Goal: Task Accomplishment & Management: Manage account settings

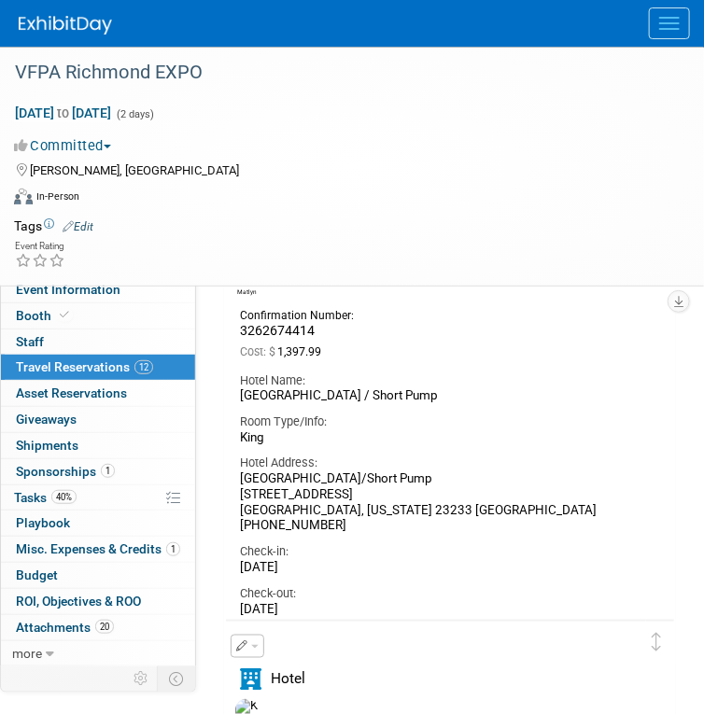
click at [24, 21] on img at bounding box center [65, 25] width 93 height 19
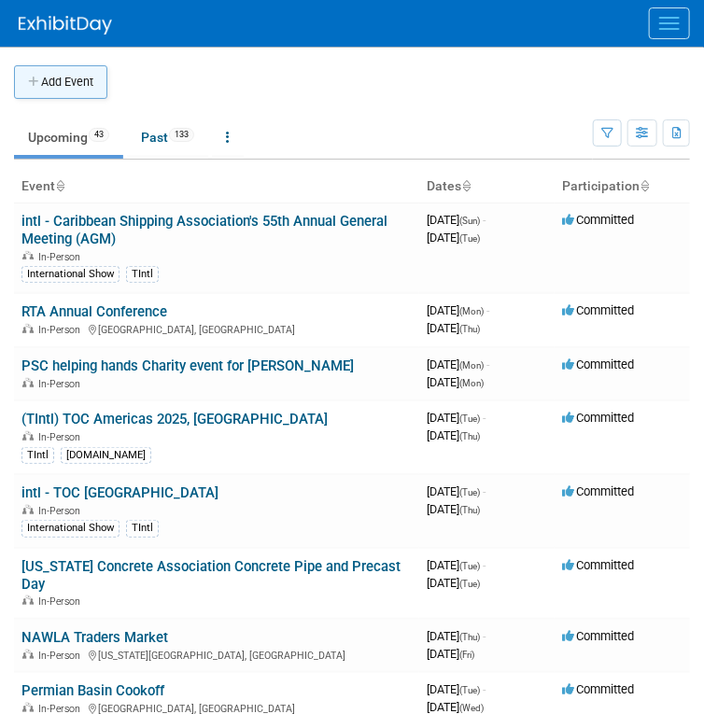
click at [51, 85] on button "Add Event" at bounding box center [60, 82] width 93 height 34
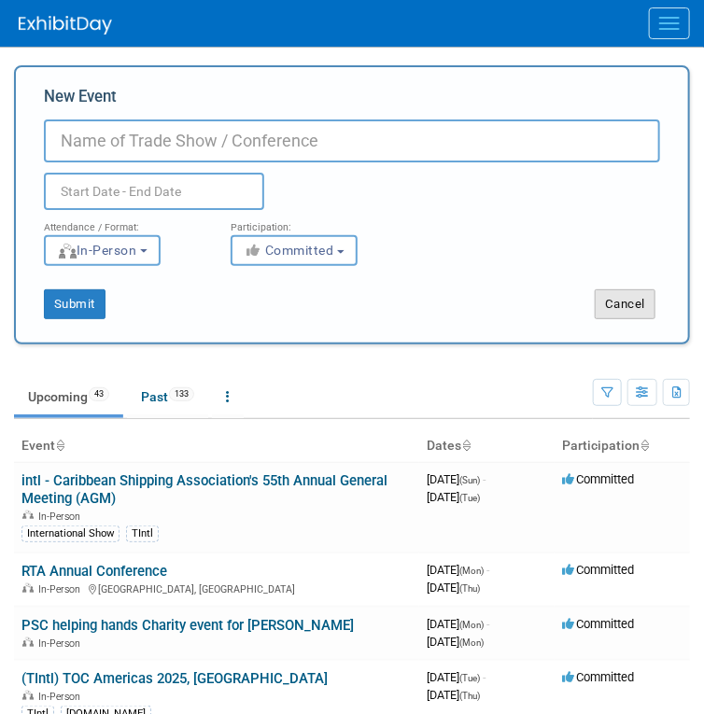
click at [642, 303] on button "Cancel" at bounding box center [624, 304] width 61 height 30
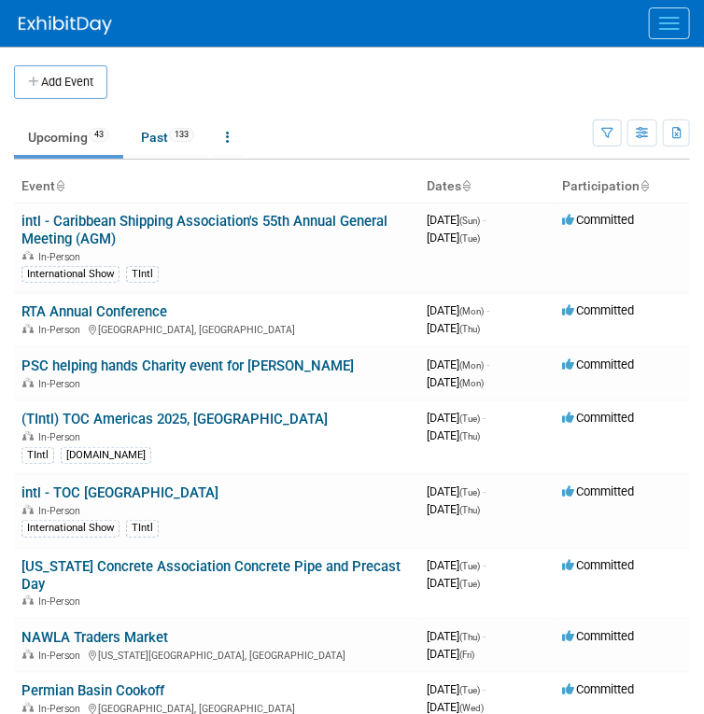
click at [673, 28] on span "Menu" at bounding box center [669, 29] width 21 height 2
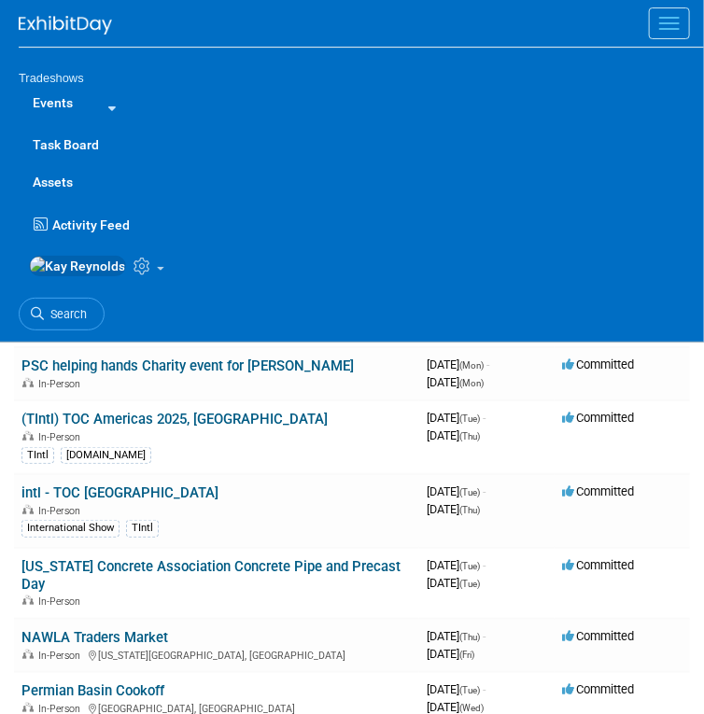
click at [57, 99] on link "Events" at bounding box center [53, 102] width 68 height 37
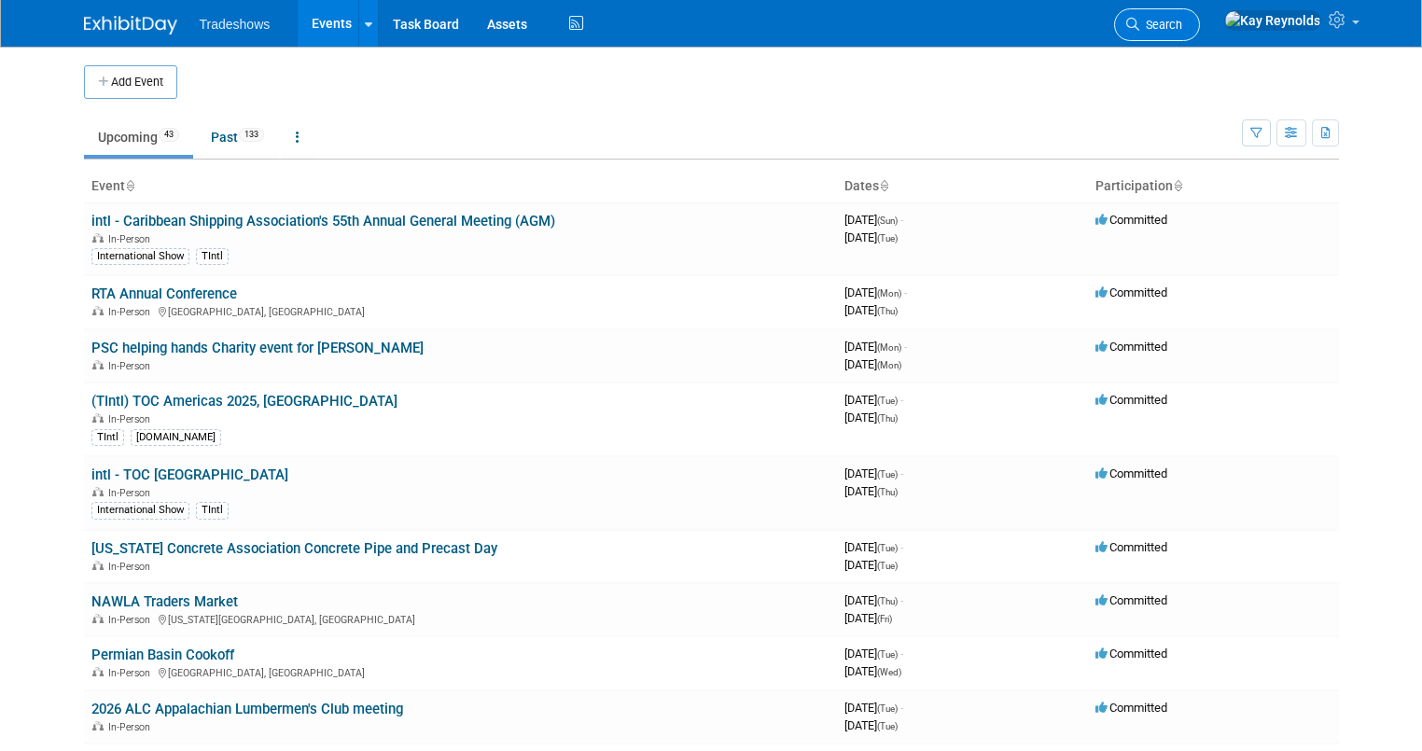
click at [703, 15] on link "Search" at bounding box center [1157, 24] width 86 height 33
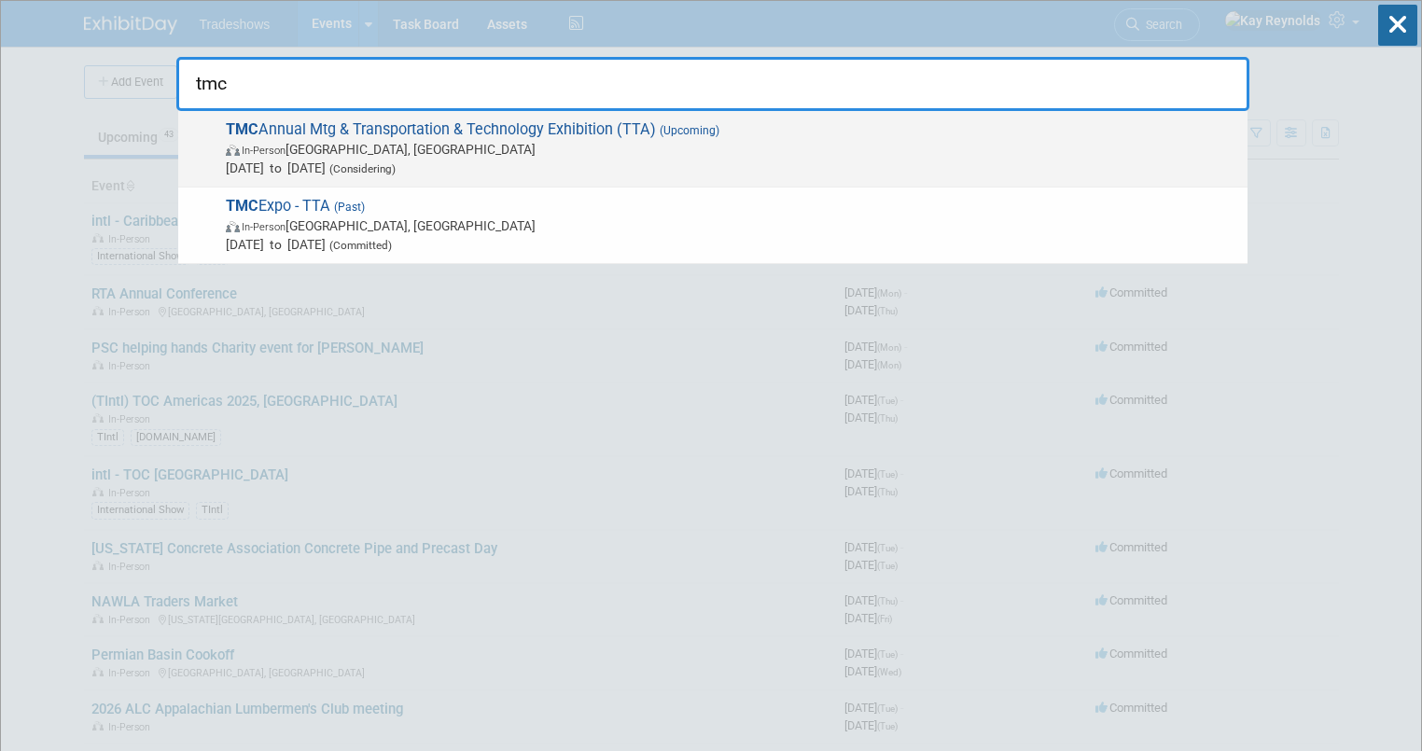
type input "tmc"
click at [307, 157] on span "In-Person Nashville, TN" at bounding box center [732, 149] width 1013 height 19
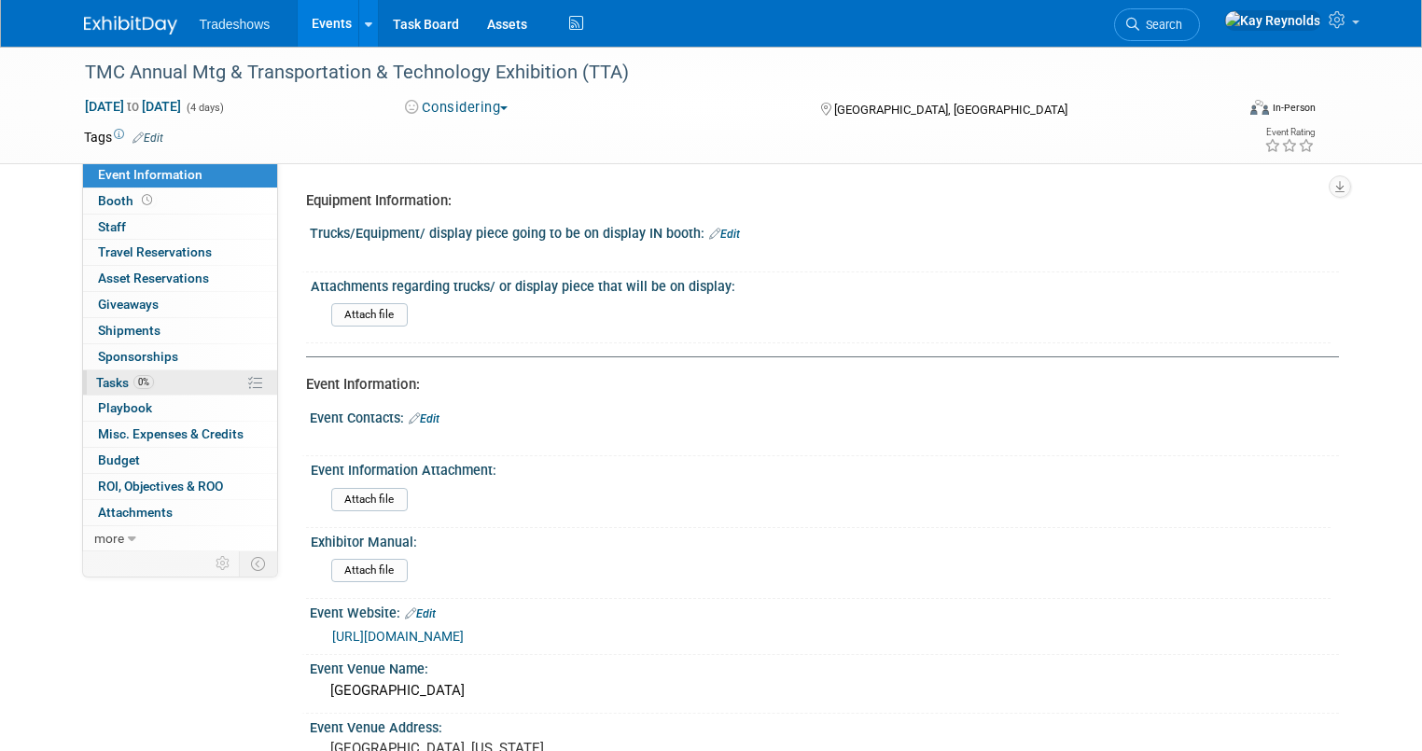
click at [150, 378] on link "0% Tasks 0%" at bounding box center [180, 382] width 194 height 25
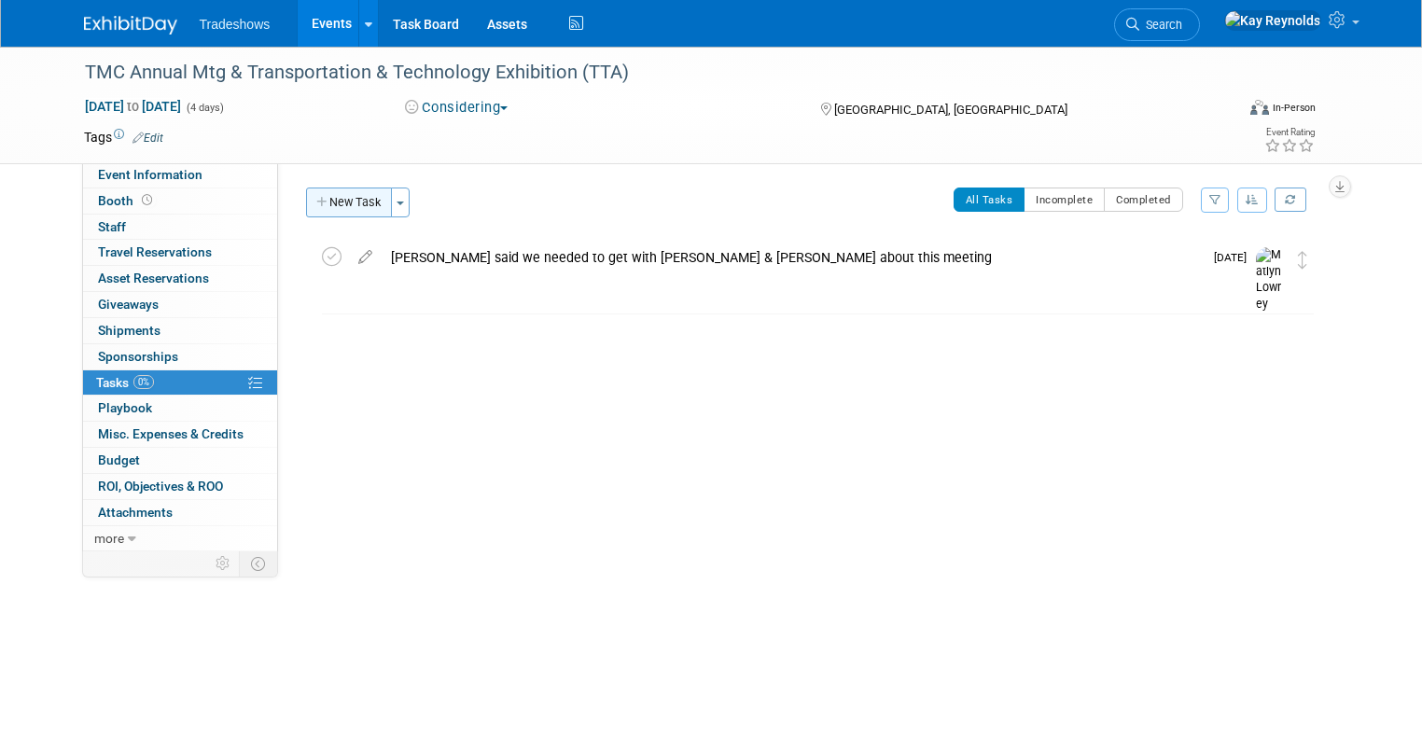
click at [350, 202] on button "New Task" at bounding box center [349, 203] width 86 height 30
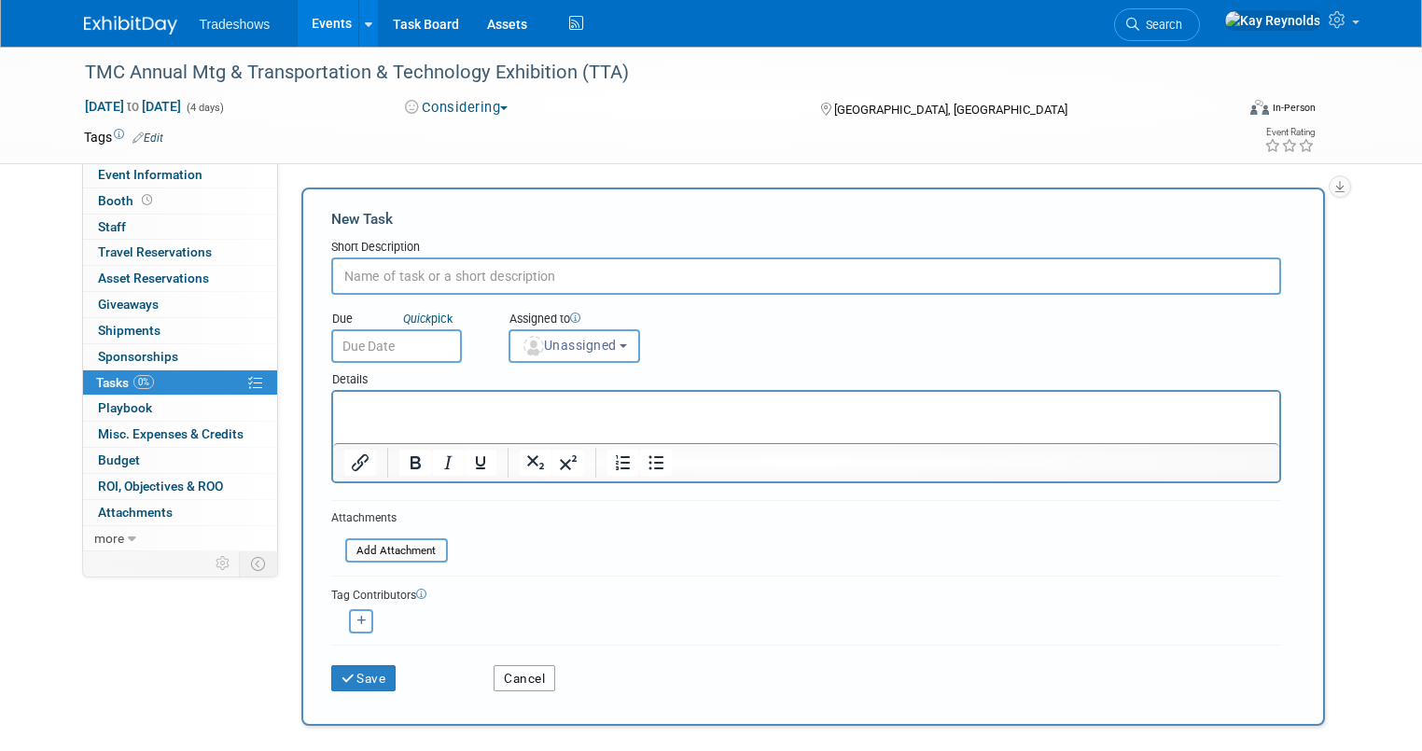
drag, startPoint x: 510, startPoint y: 668, endPoint x: 522, endPoint y: 668, distance: 12.1
click at [512, 668] on button "Cancel" at bounding box center [525, 678] width 62 height 26
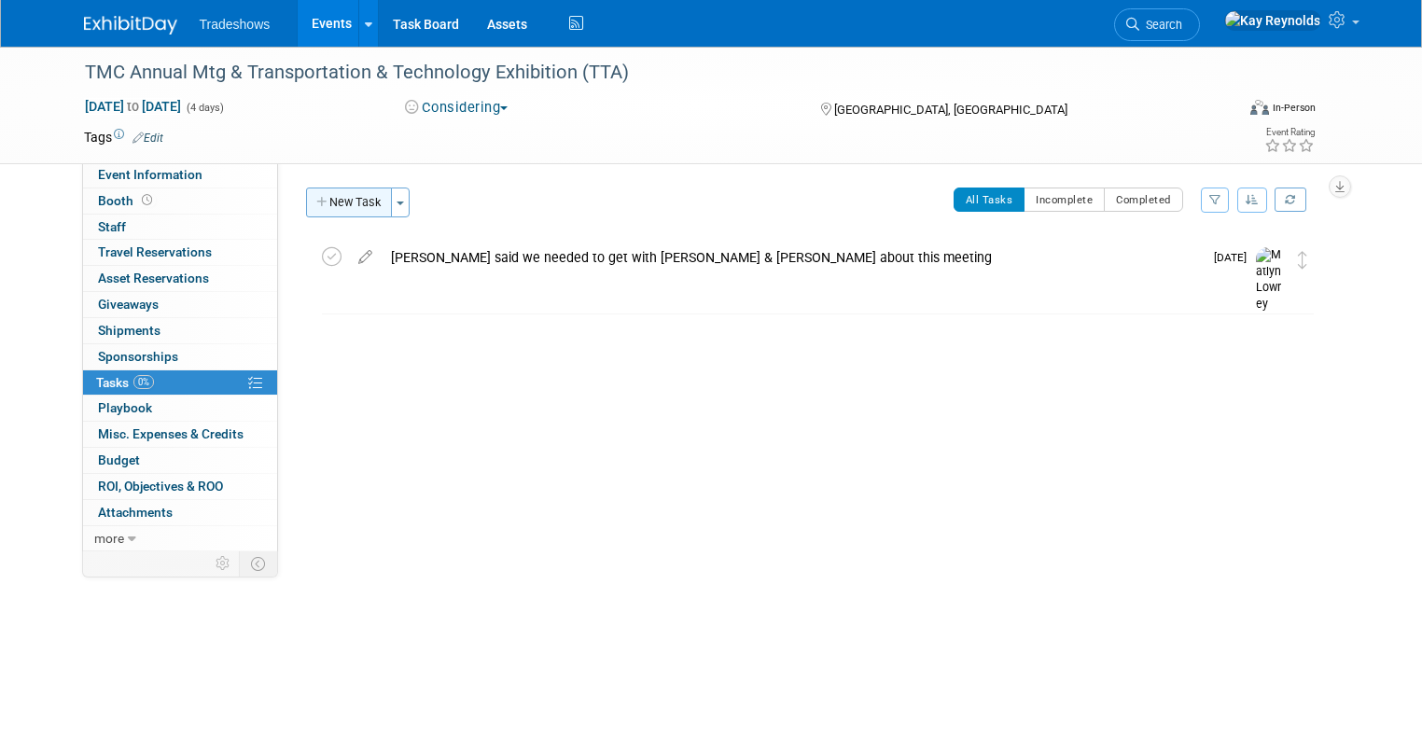
click at [326, 203] on button "New Task" at bounding box center [349, 203] width 86 height 30
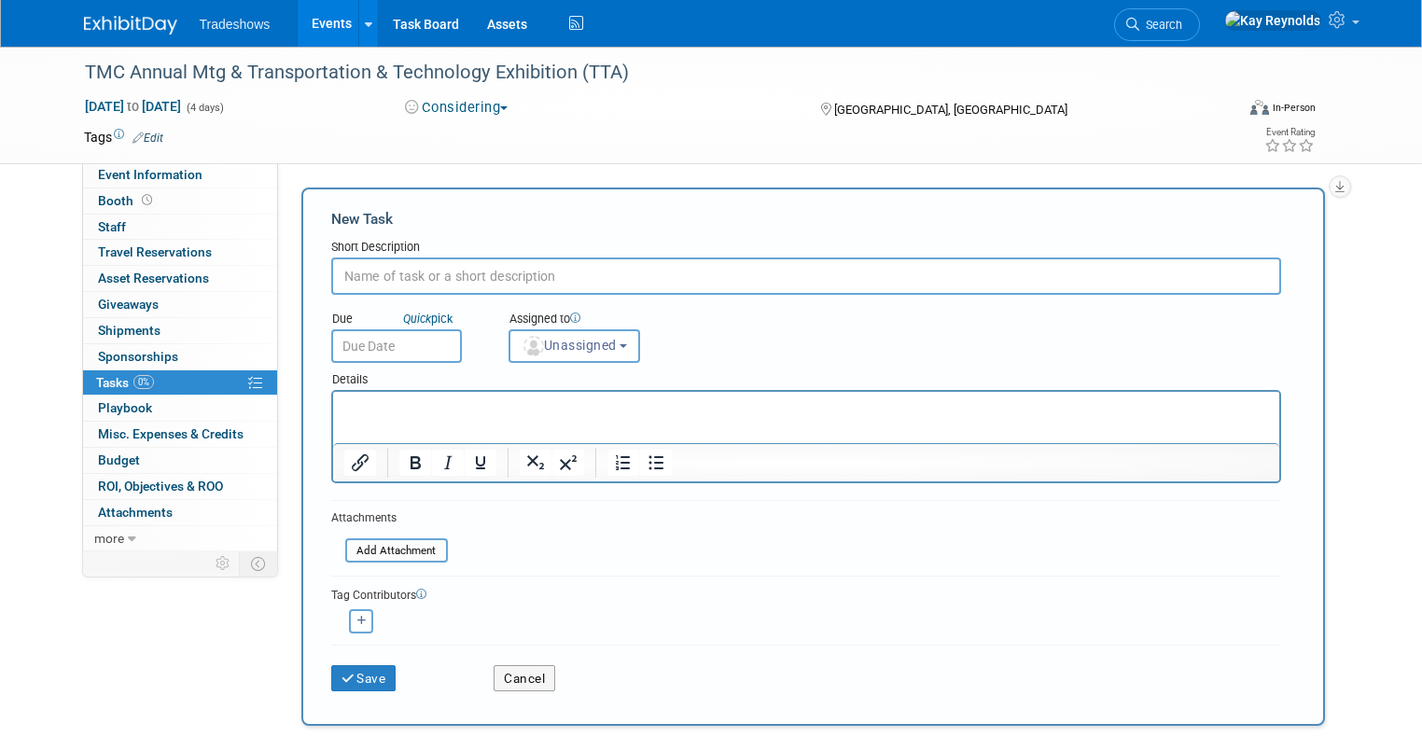
click at [357, 275] on input "text" at bounding box center [806, 276] width 950 height 37
type input "waiting to hear back regarding INSIDE 20 x 30 booth for this event"
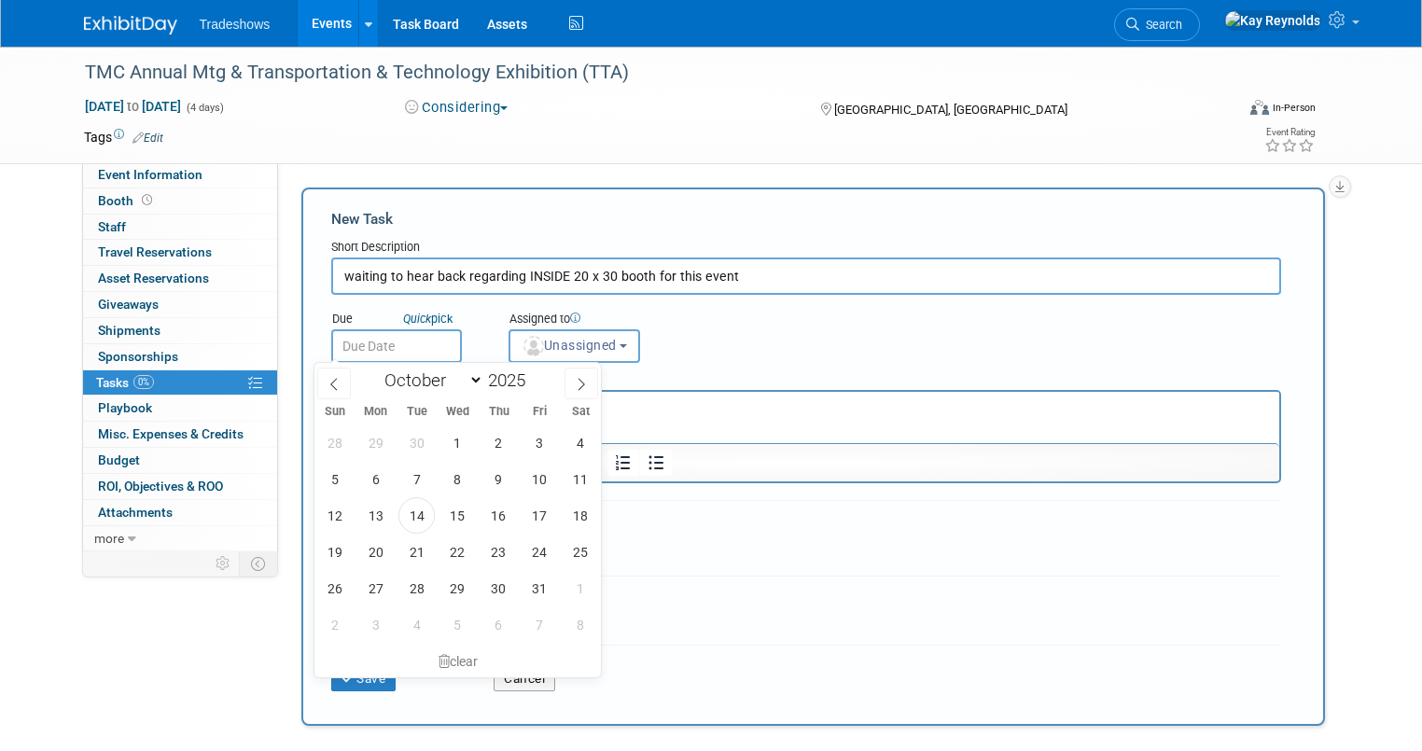
click at [363, 342] on input "text" at bounding box center [396, 346] width 131 height 34
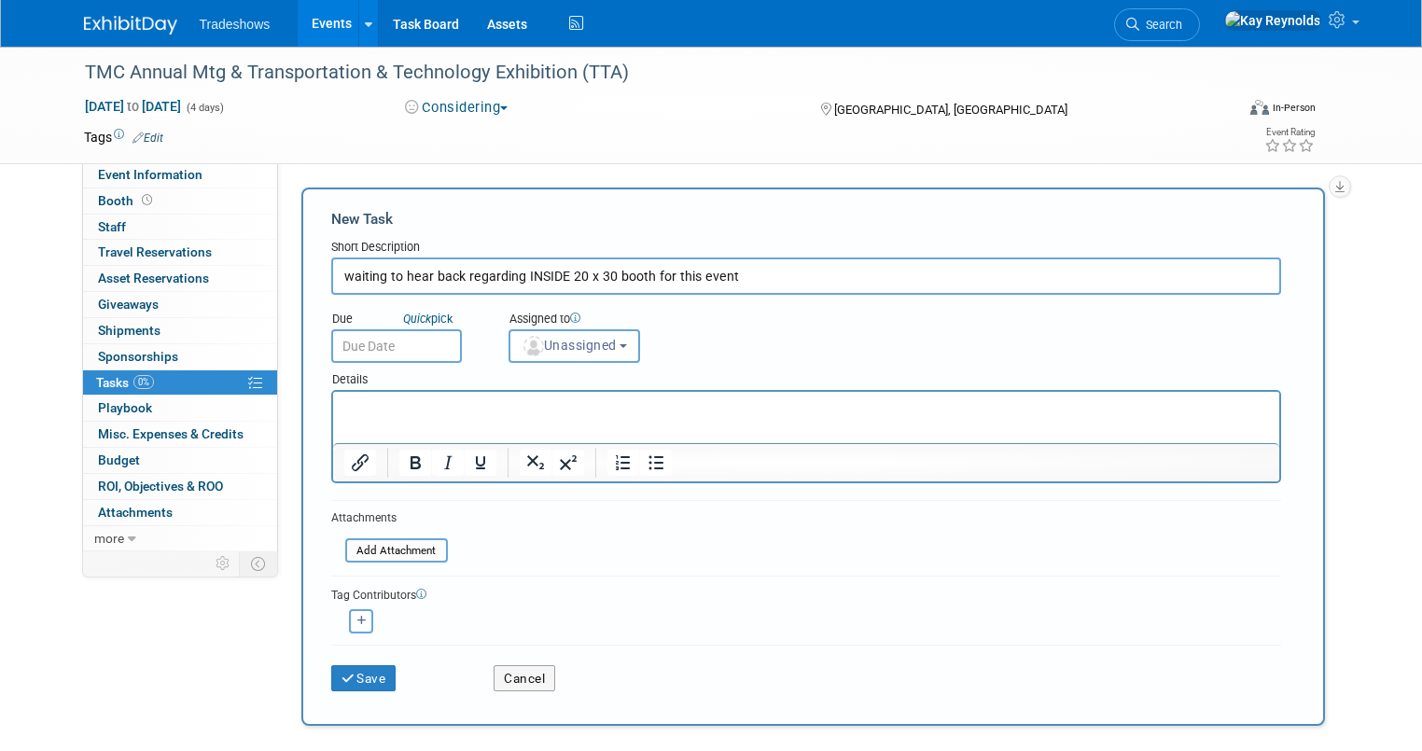
click at [828, 343] on div "Due Quick pick Assigned to <img src="https://www.exhibitday.com/Images/Unassign…" at bounding box center [806, 329] width 978 height 68
click at [412, 344] on input "text" at bounding box center [396, 346] width 131 height 34
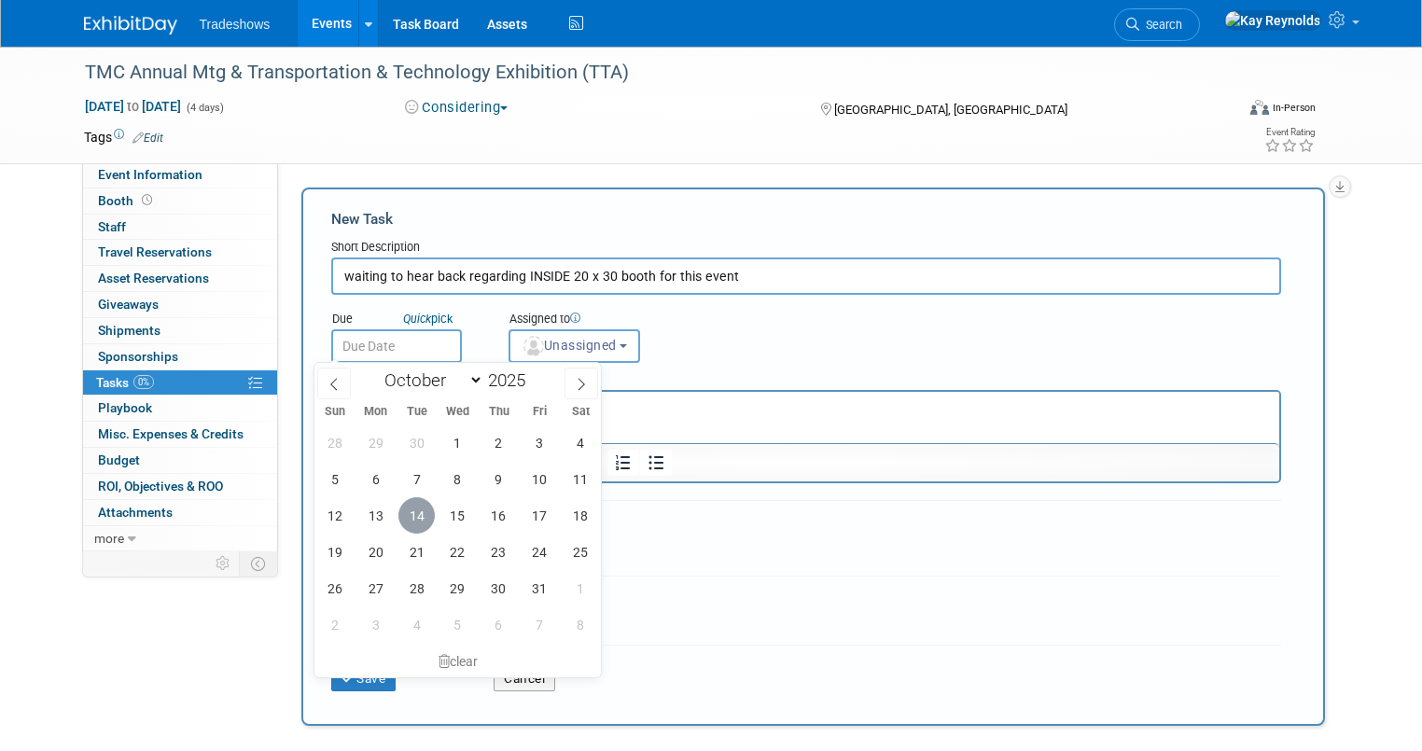
click at [420, 512] on span "14" at bounding box center [416, 515] width 36 height 36
type input "Oct 14, 2025"
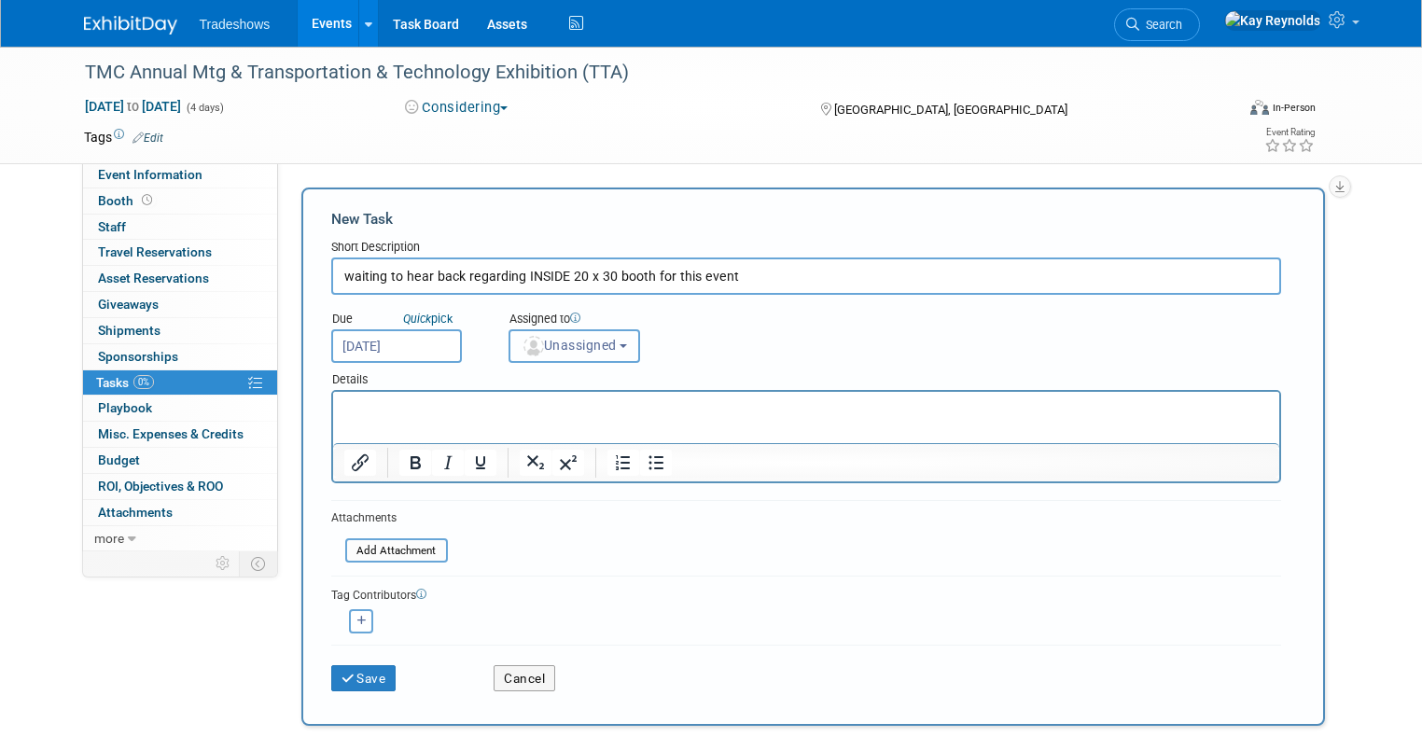
click at [568, 343] on span "Unassigned" at bounding box center [569, 345] width 95 height 15
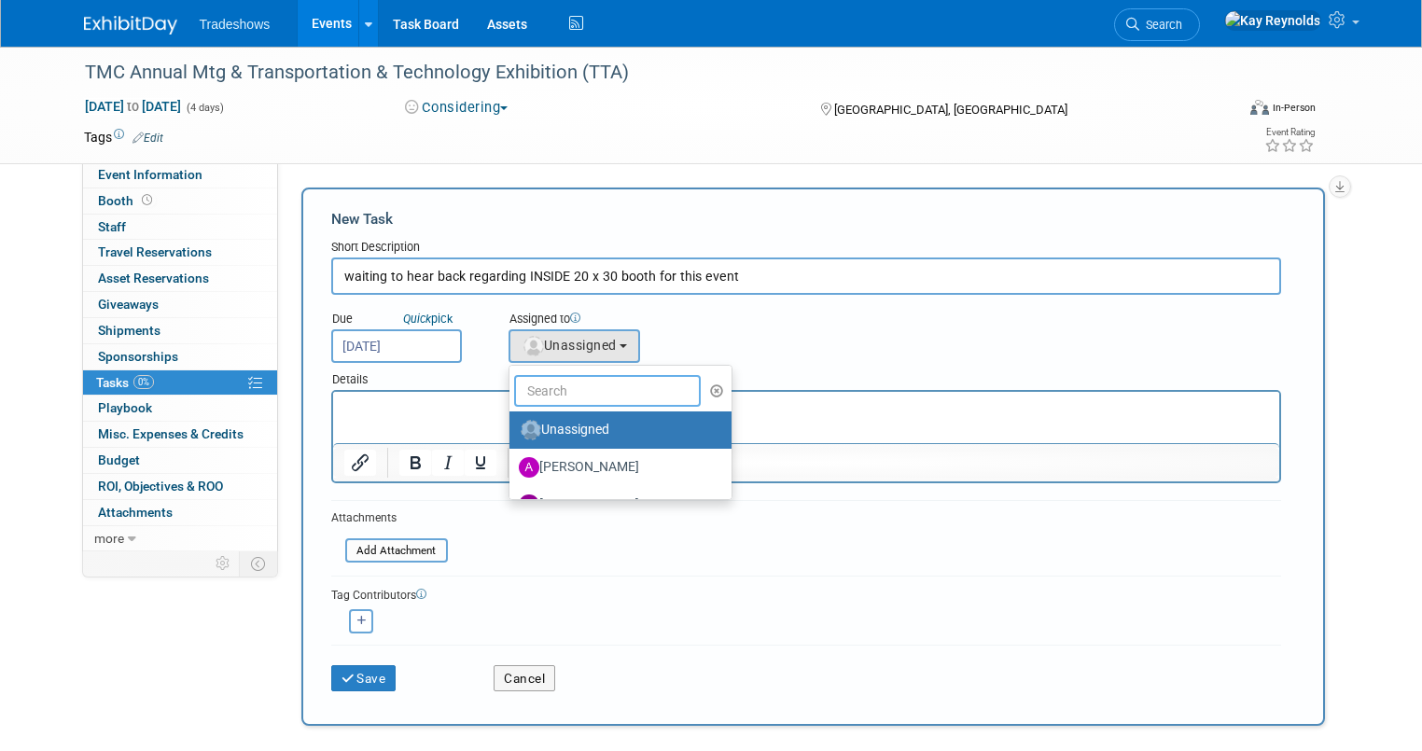
click at [556, 390] on input "text" at bounding box center [607, 391] width 187 height 32
type input "mat"
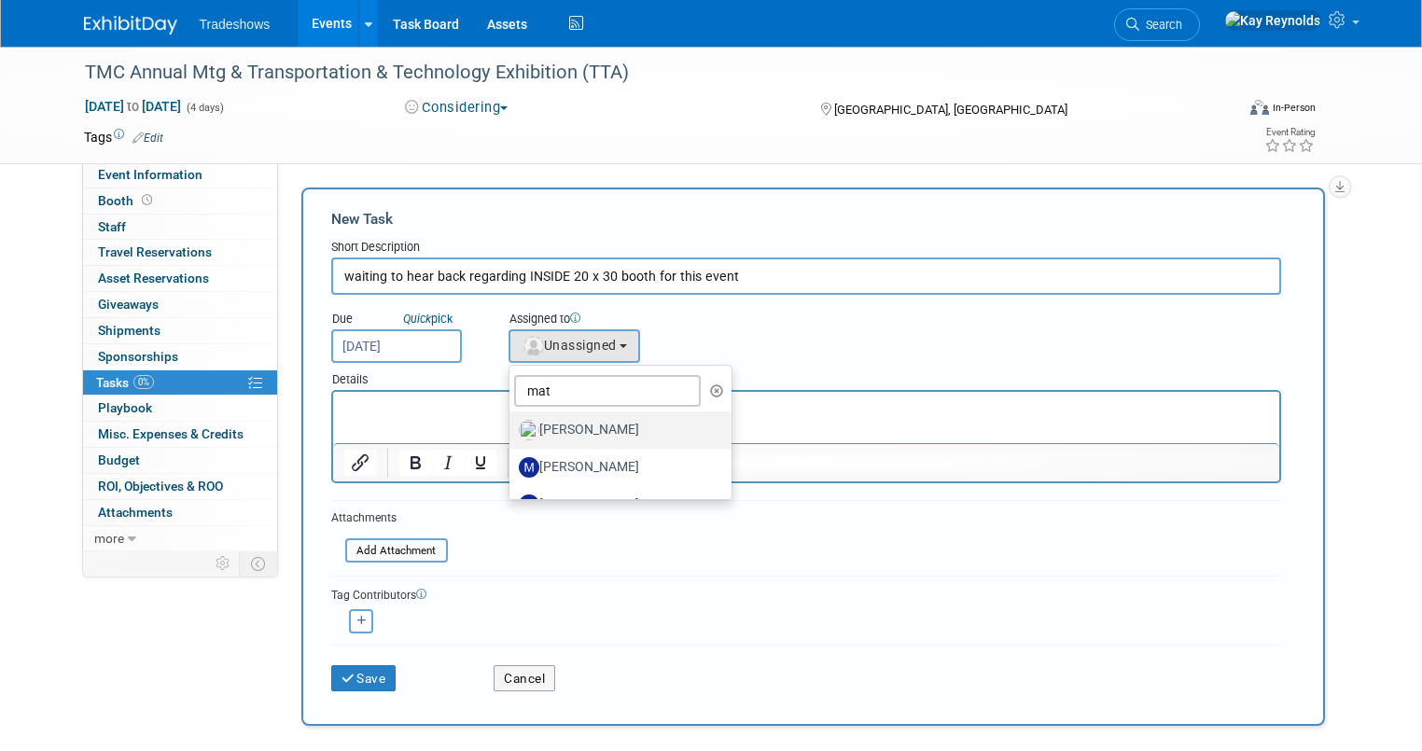
click at [563, 424] on label "[PERSON_NAME]" at bounding box center [616, 430] width 195 height 30
click at [512, 424] on input "[PERSON_NAME]" at bounding box center [506, 428] width 12 height 12
select select "53a61db3-ae1f-4f8e-85ed-74f10af30436"
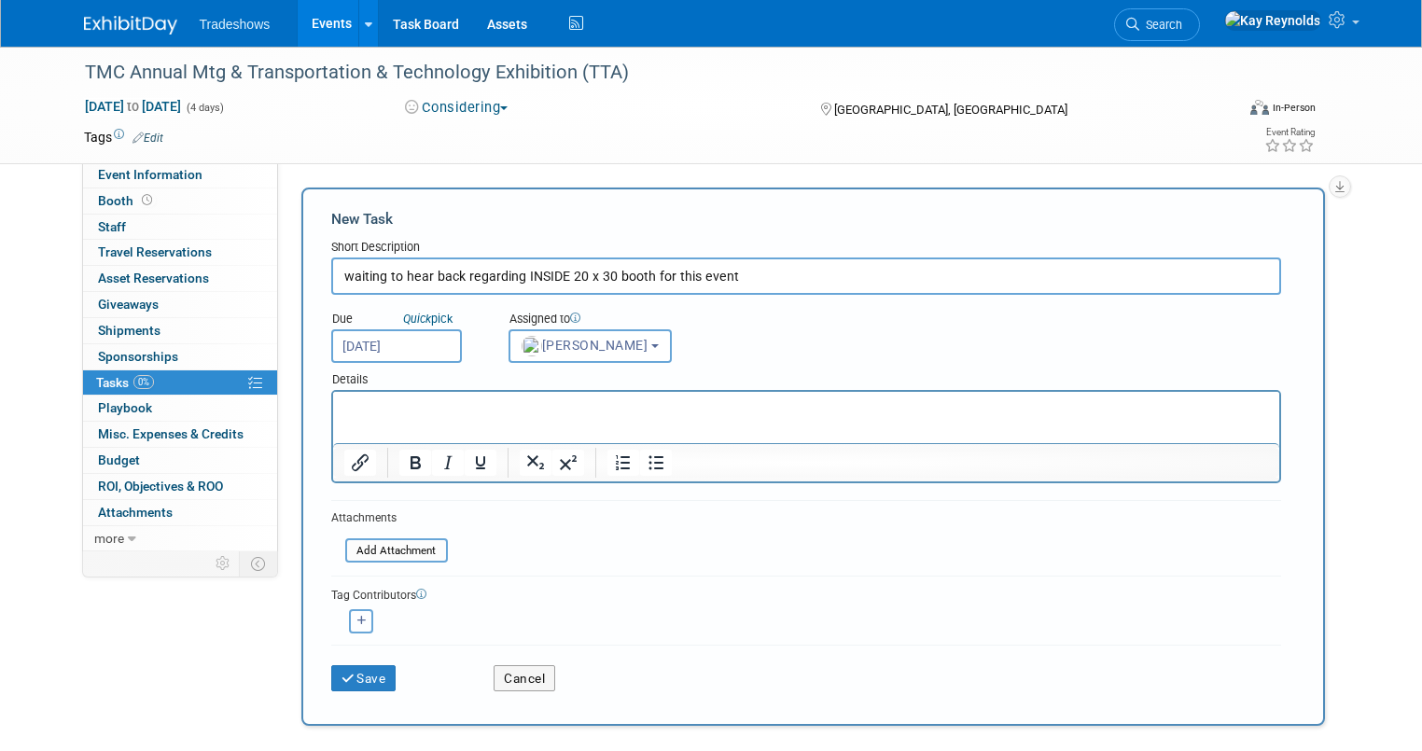
click at [357, 619] on icon "button" at bounding box center [361, 621] width 9 height 10
select select
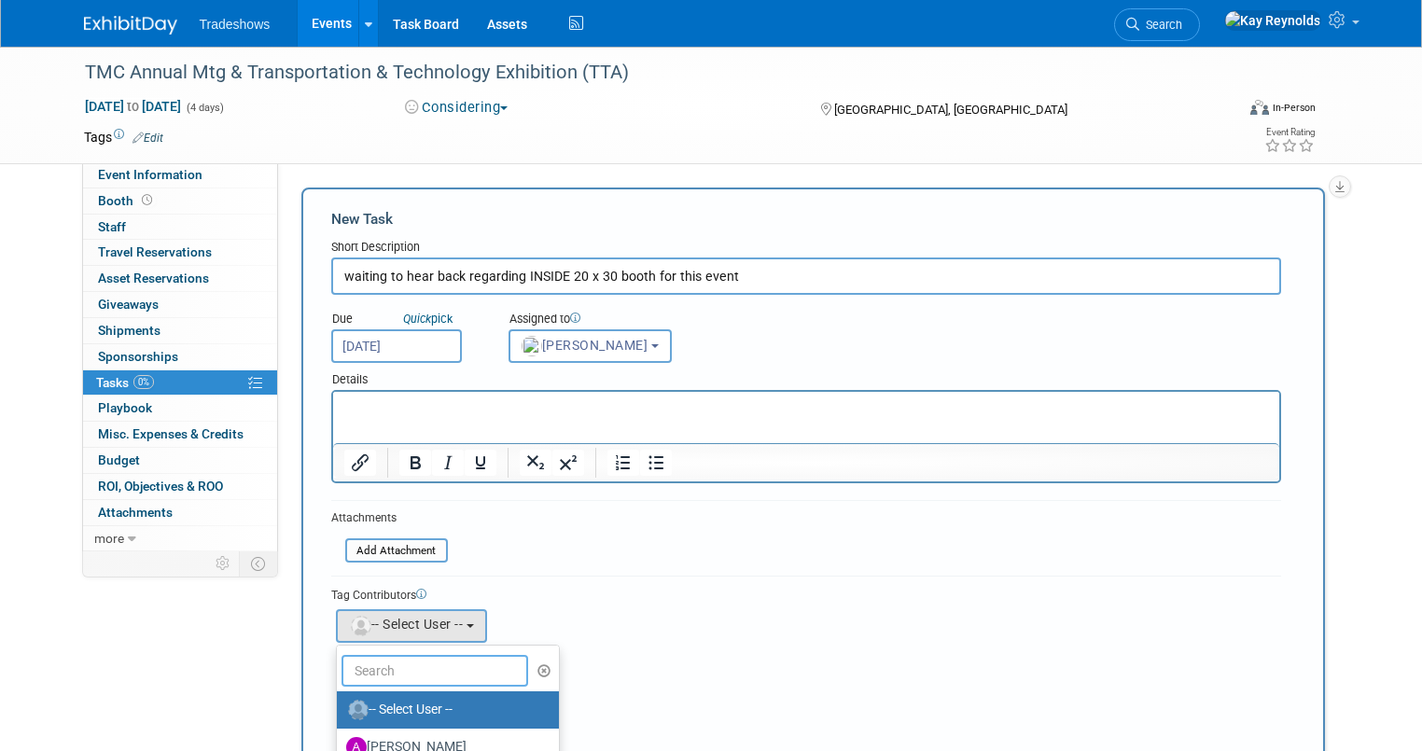
click at [376, 672] on input "text" at bounding box center [435, 671] width 187 height 32
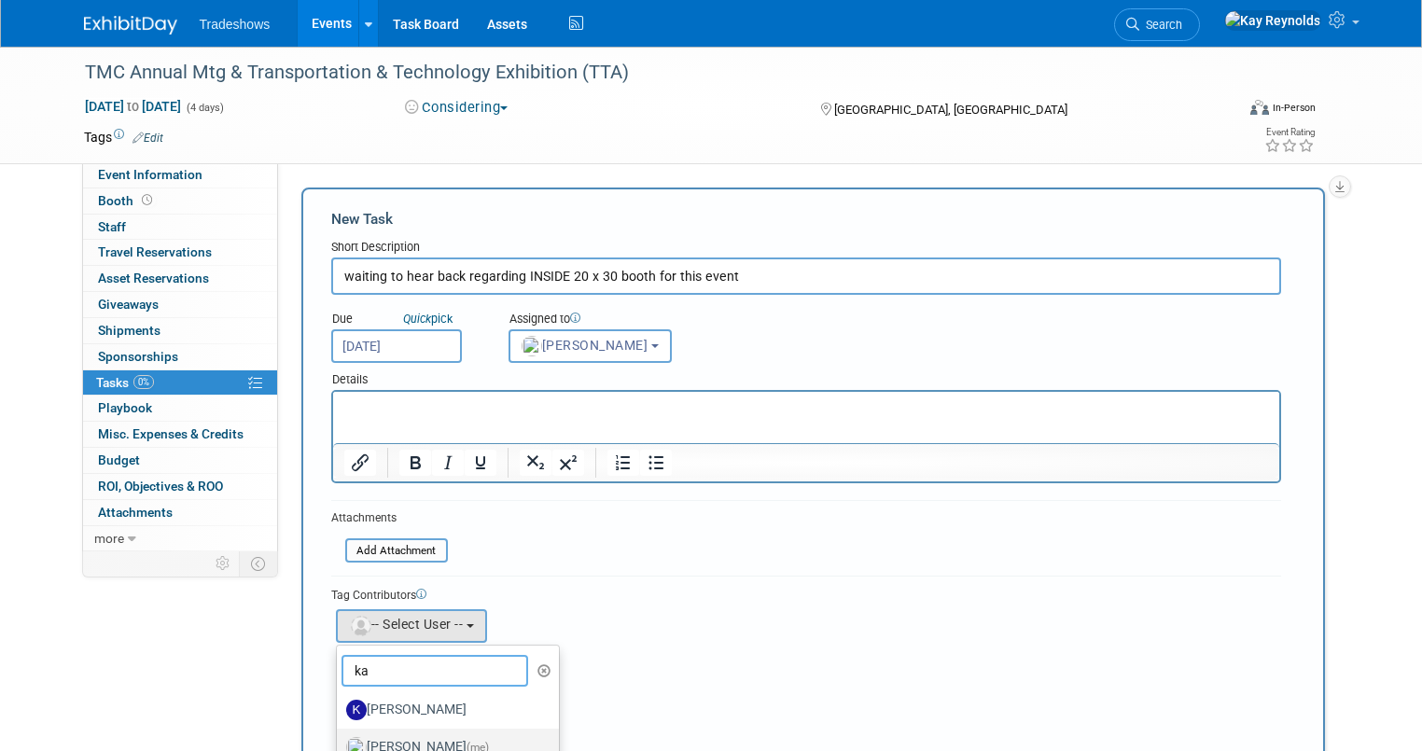
type input "ka"
click at [404, 739] on label "Kay Reynolds (me)" at bounding box center [443, 748] width 195 height 30
click at [340, 739] on input "Kay Reynolds (me)" at bounding box center [334, 745] width 12 height 12
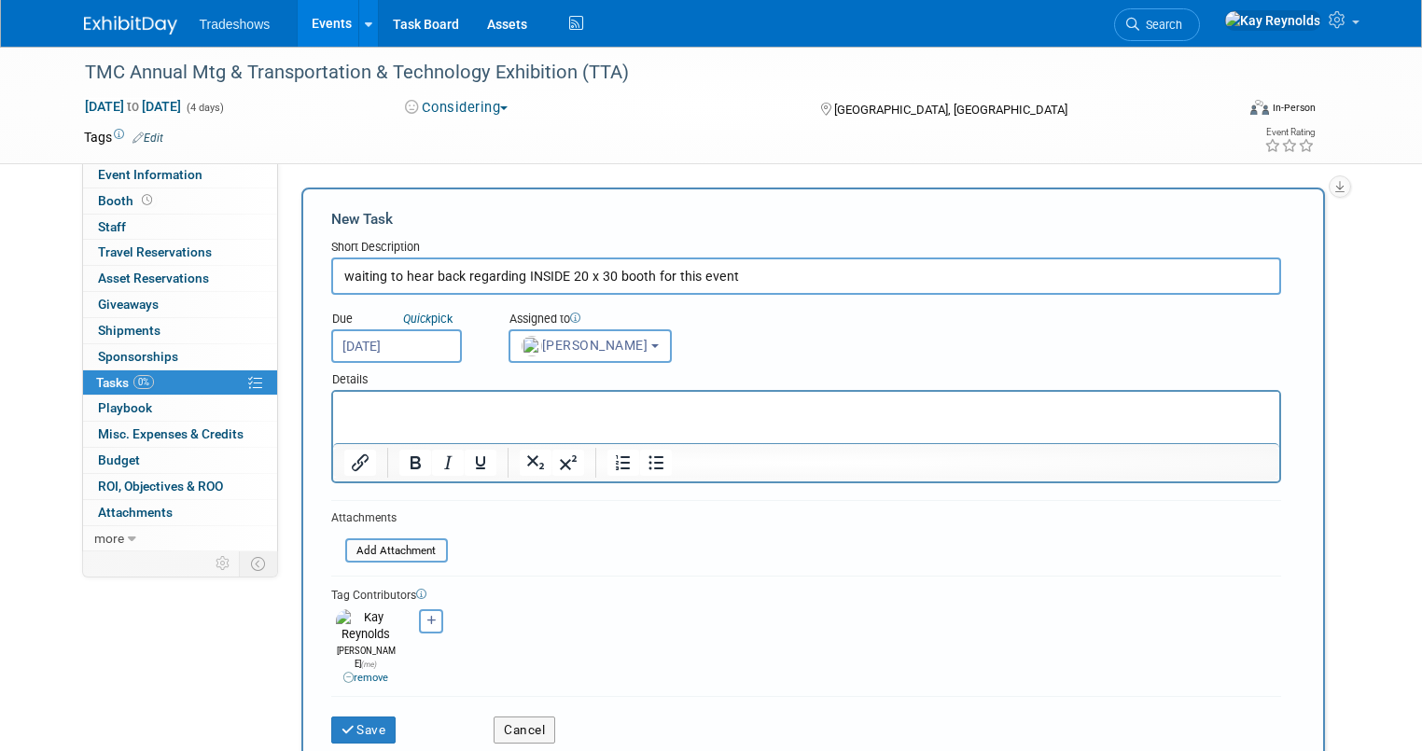
click at [368, 400] on p "Rich Text Area. Press ALT-0 for help." at bounding box center [805, 408] width 925 height 19
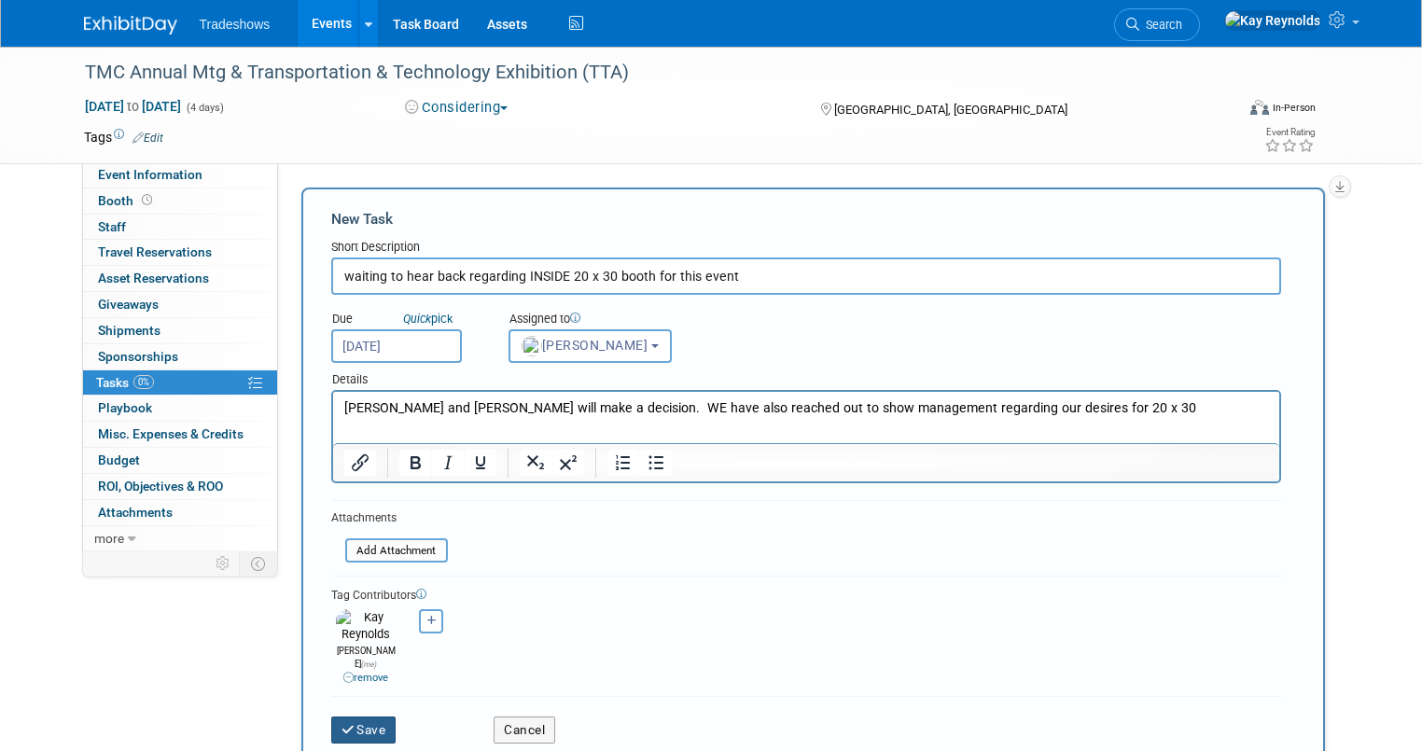
click at [363, 717] on button "Save" at bounding box center [363, 730] width 65 height 26
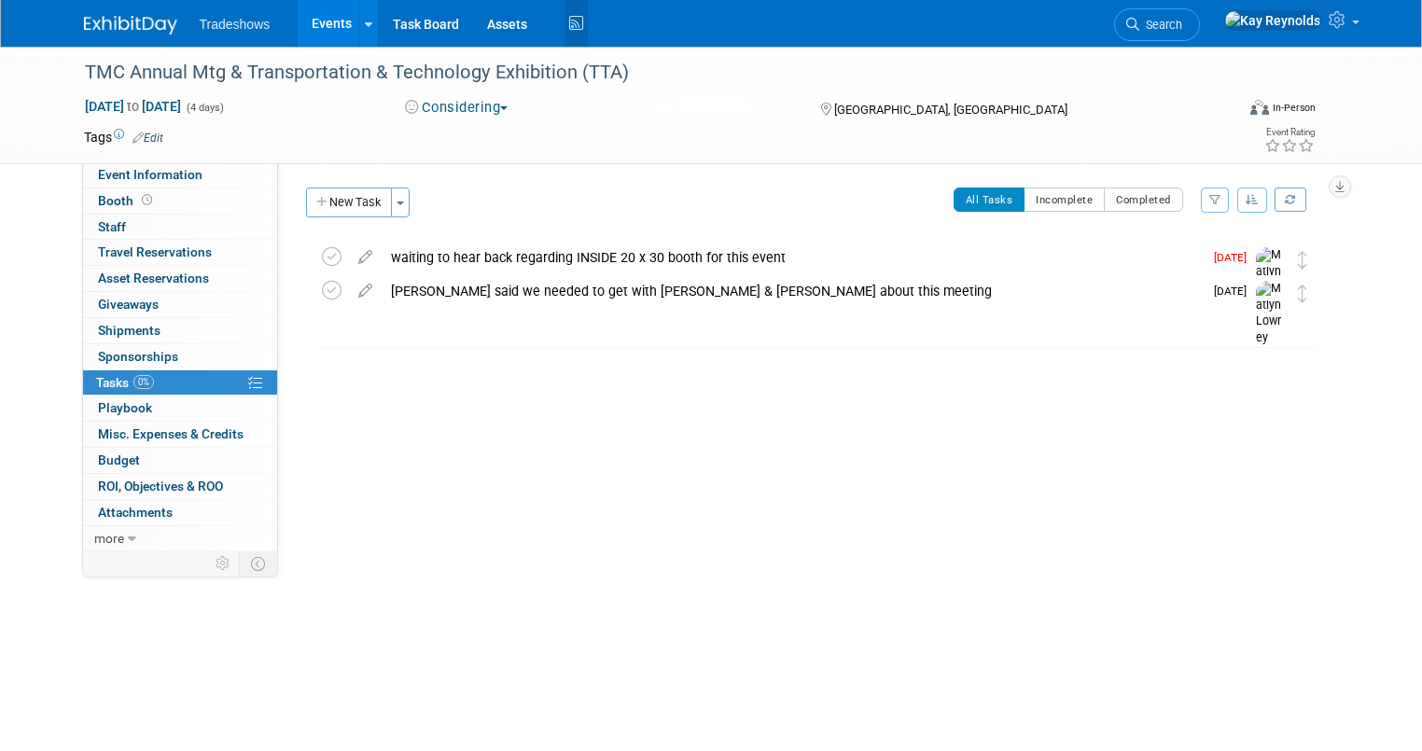
click at [565, 25] on icon at bounding box center [576, 23] width 23 height 29
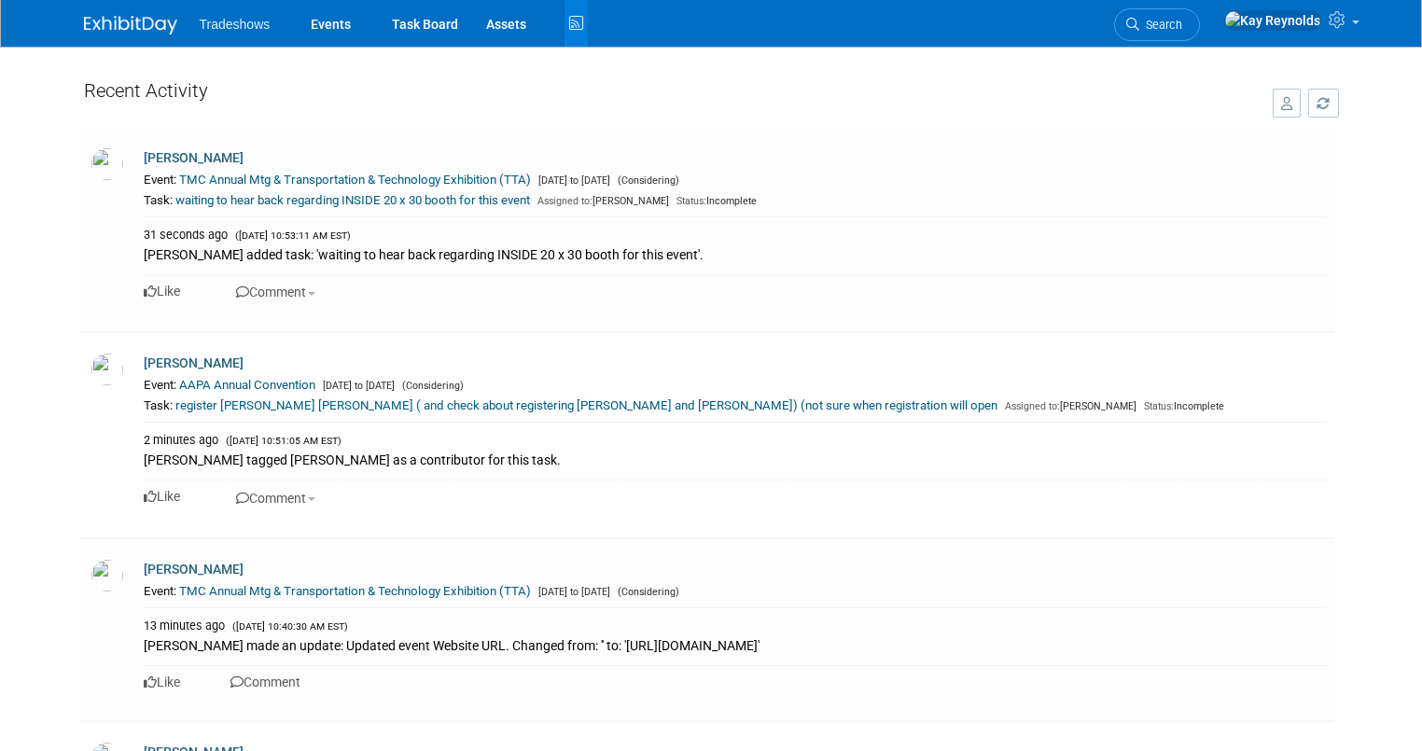
click at [565, 25] on icon at bounding box center [576, 23] width 23 height 29
click at [428, 30] on link "Task Board" at bounding box center [425, 23] width 94 height 47
click at [307, 667] on div "Like Comment" at bounding box center [735, 679] width 1183 height 29
click at [312, 15] on link "Events" at bounding box center [331, 23] width 68 height 47
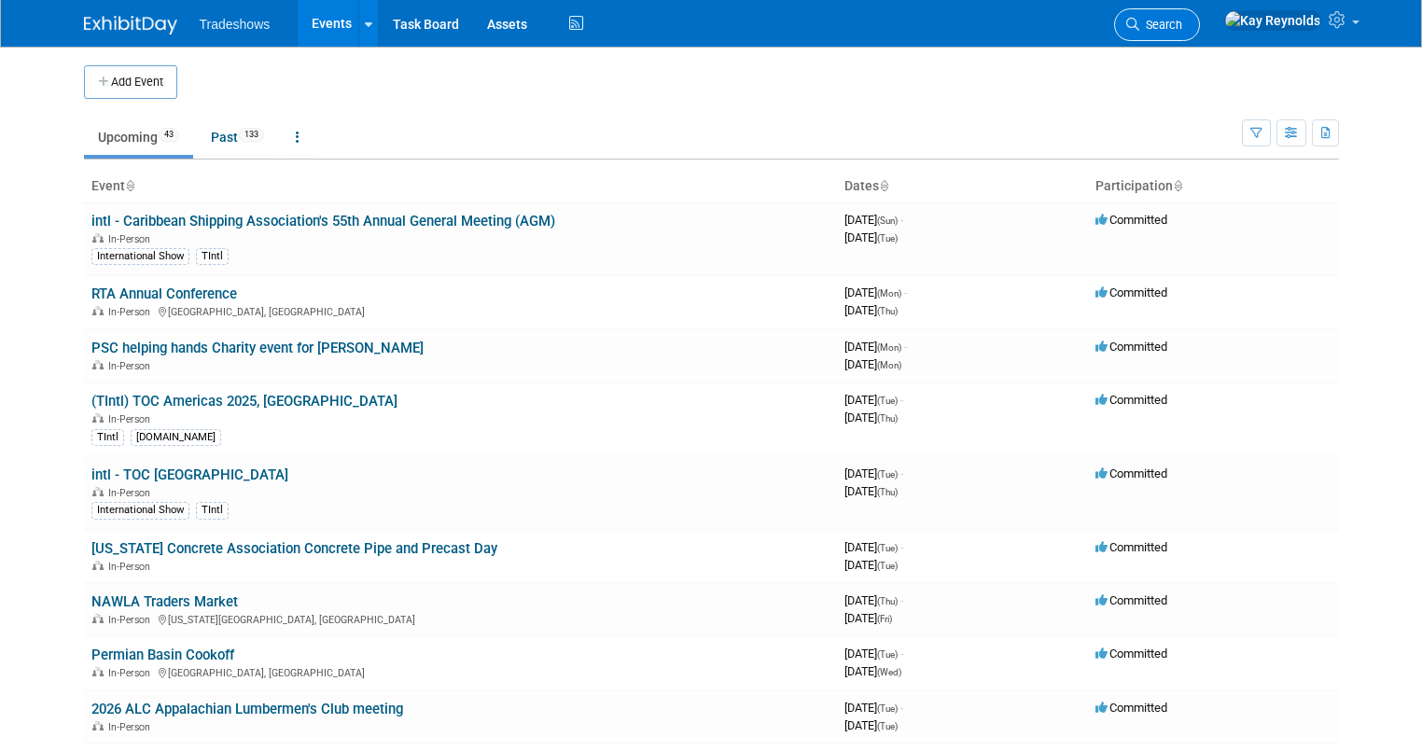
click at [1200, 15] on link "Search" at bounding box center [1157, 24] width 86 height 33
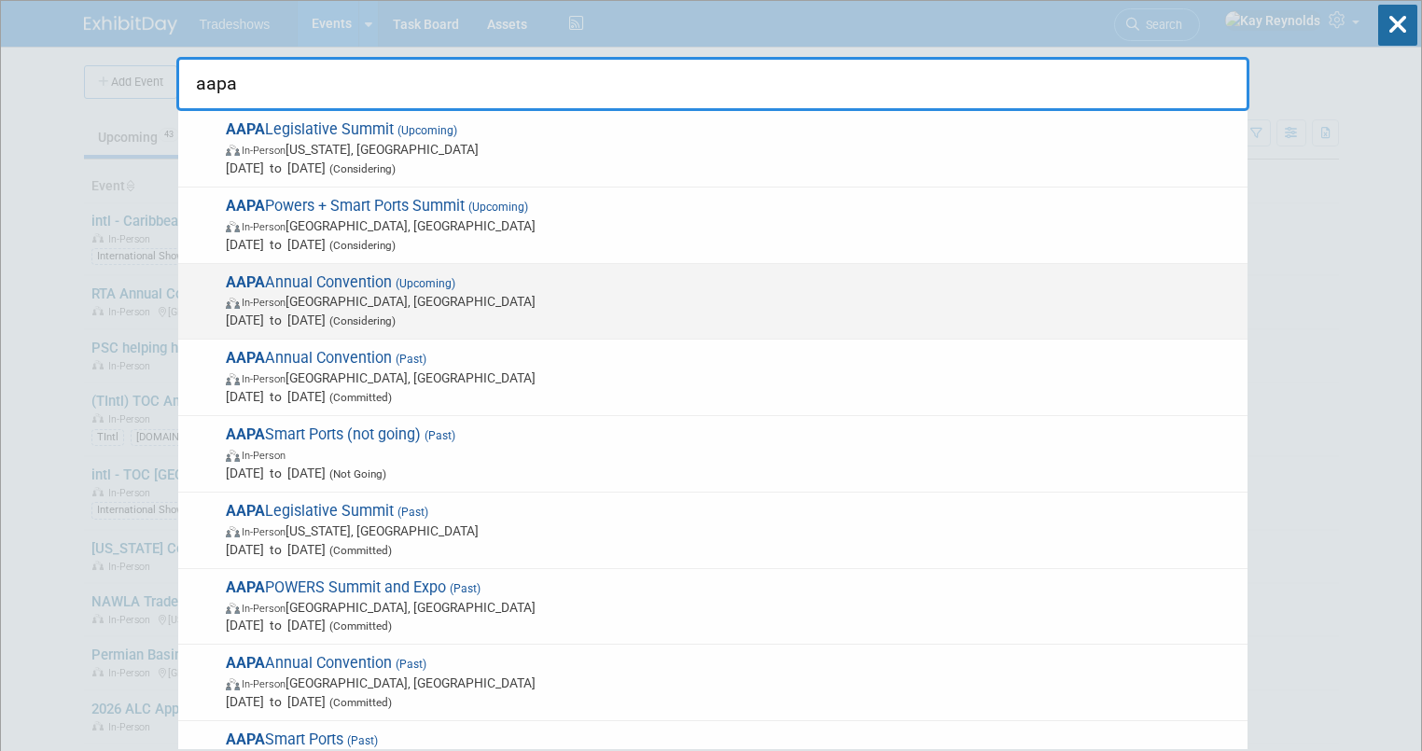
type input "aapa"
click at [278, 317] on span "Sep 28, 2026 to Sep 30, 2026 (Considering)" at bounding box center [732, 320] width 1013 height 19
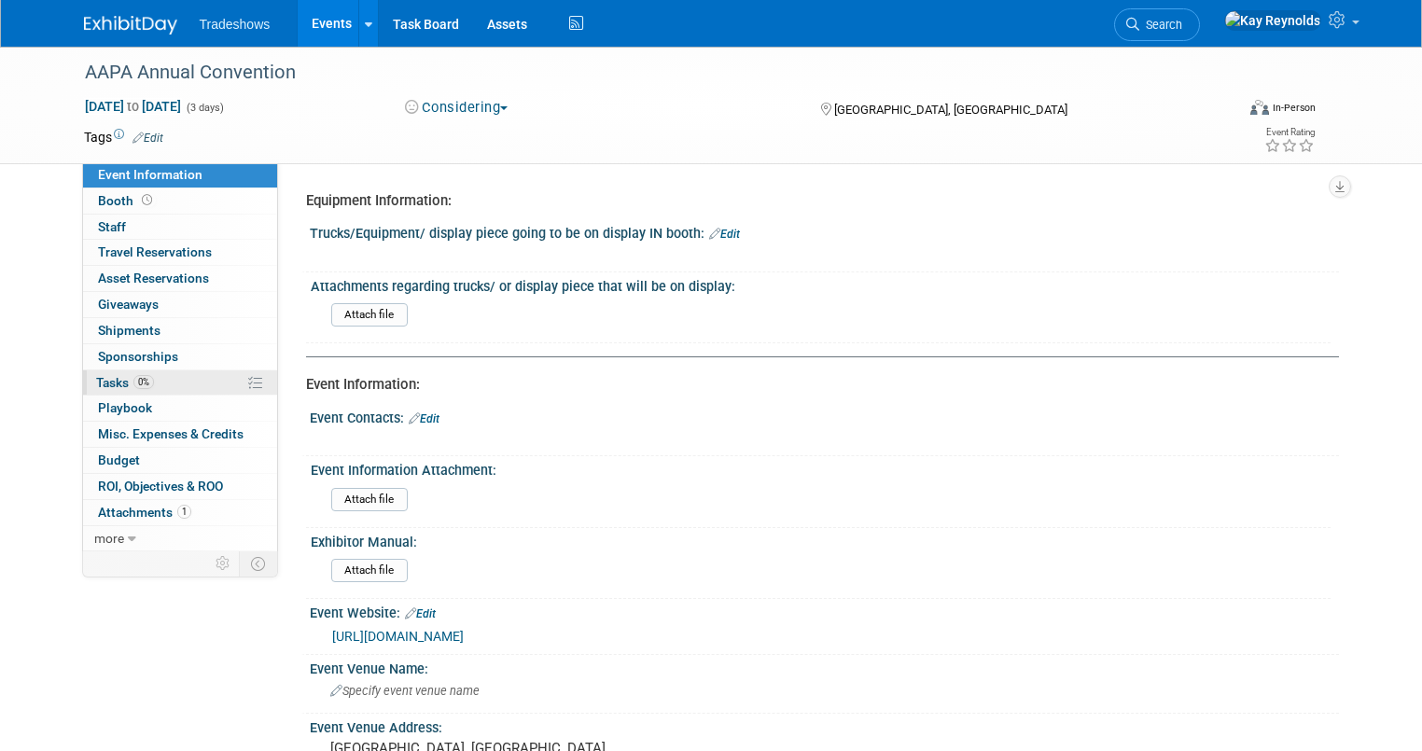
click at [110, 375] on span "Tasks 0%" at bounding box center [125, 382] width 58 height 15
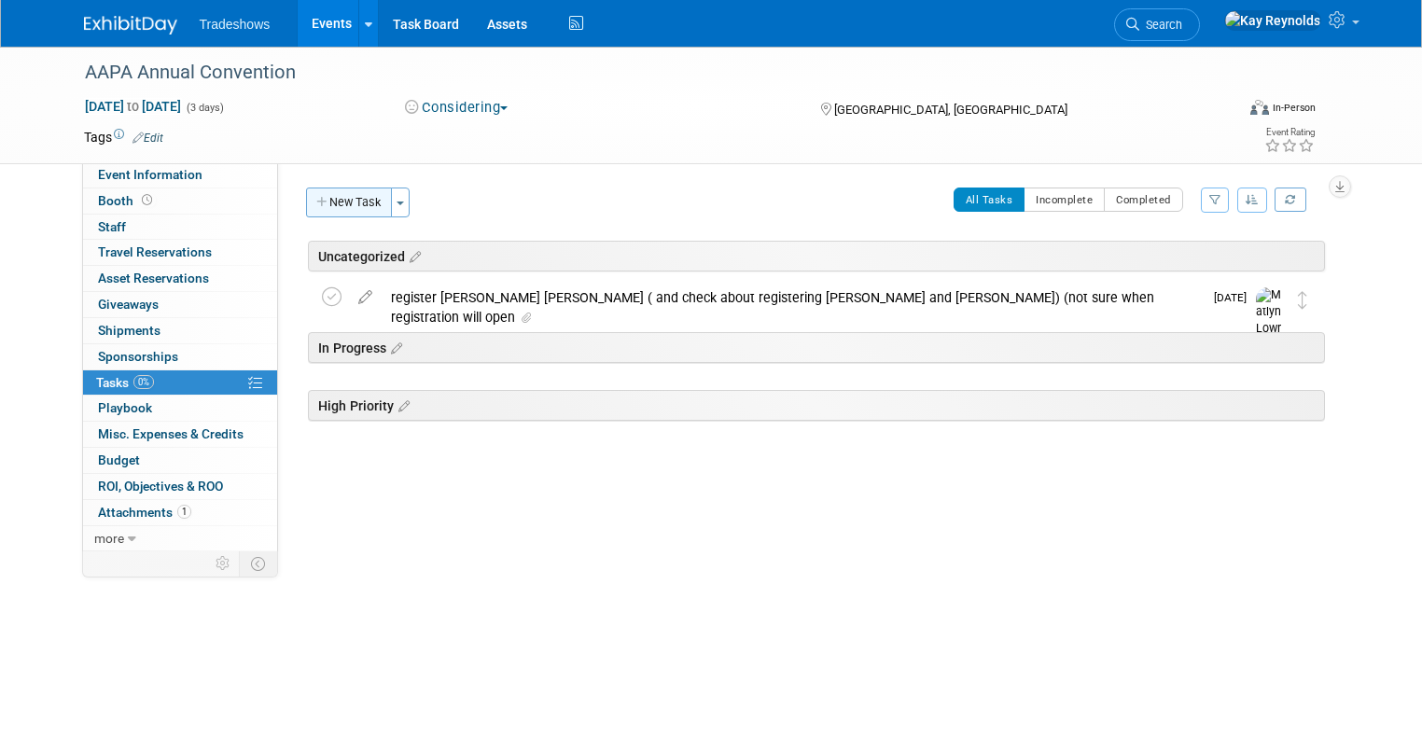
click at [340, 199] on button "New Task" at bounding box center [349, 203] width 86 height 30
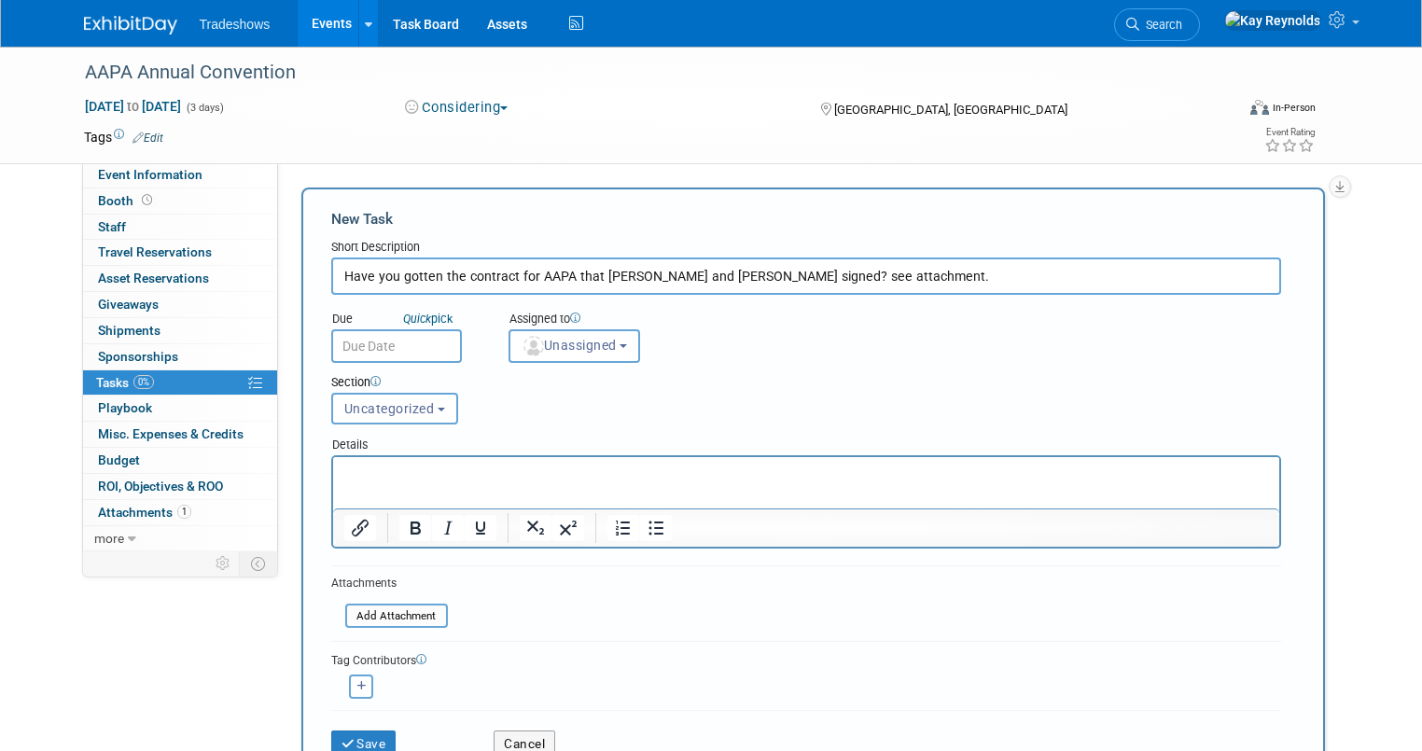
type input "Have you gotten the contract for AAPA that [PERSON_NAME] and [PERSON_NAME] sign…"
click at [347, 346] on input "text" at bounding box center [396, 346] width 131 height 34
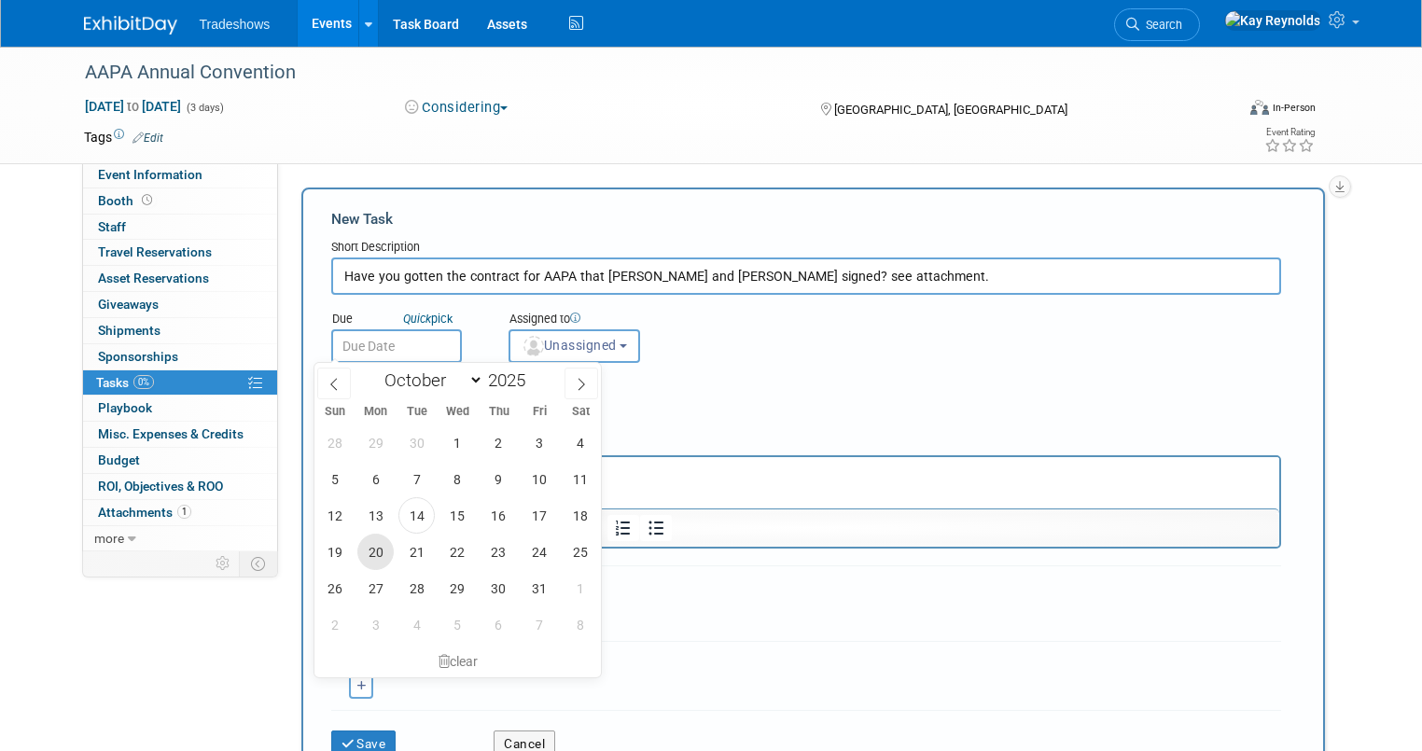
click at [377, 546] on span "20" at bounding box center [375, 552] width 36 height 36
type input "[DATE]"
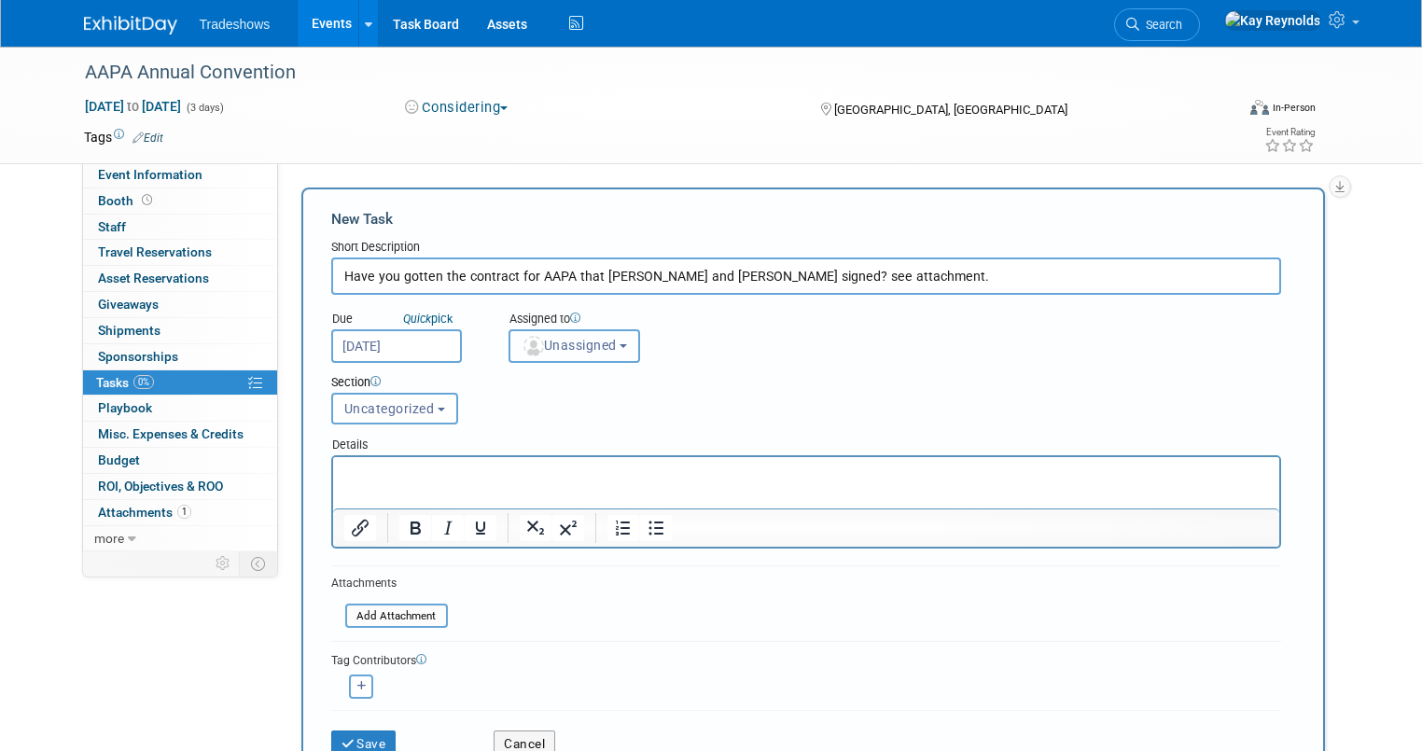
click at [532, 338] on span "Unassigned" at bounding box center [569, 345] width 95 height 15
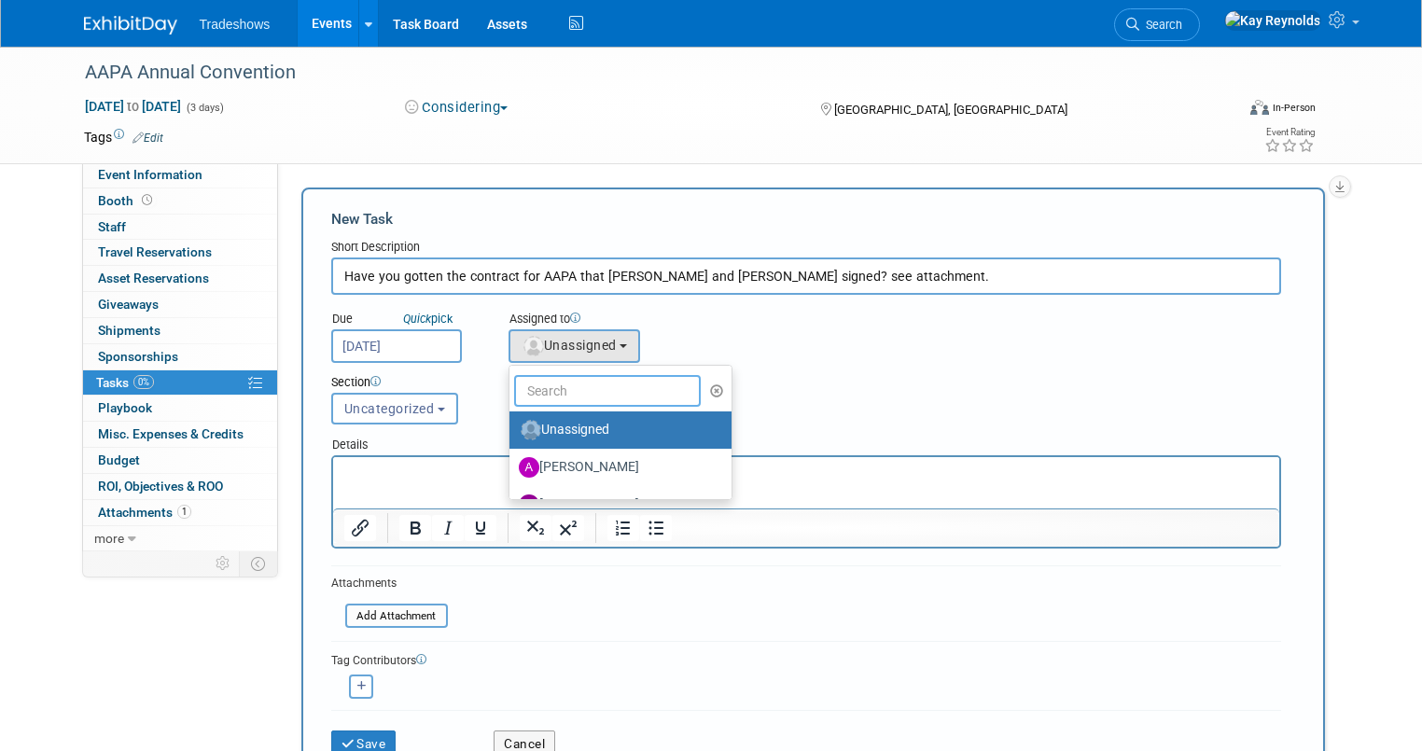
click at [540, 393] on input "text" at bounding box center [607, 391] width 187 height 32
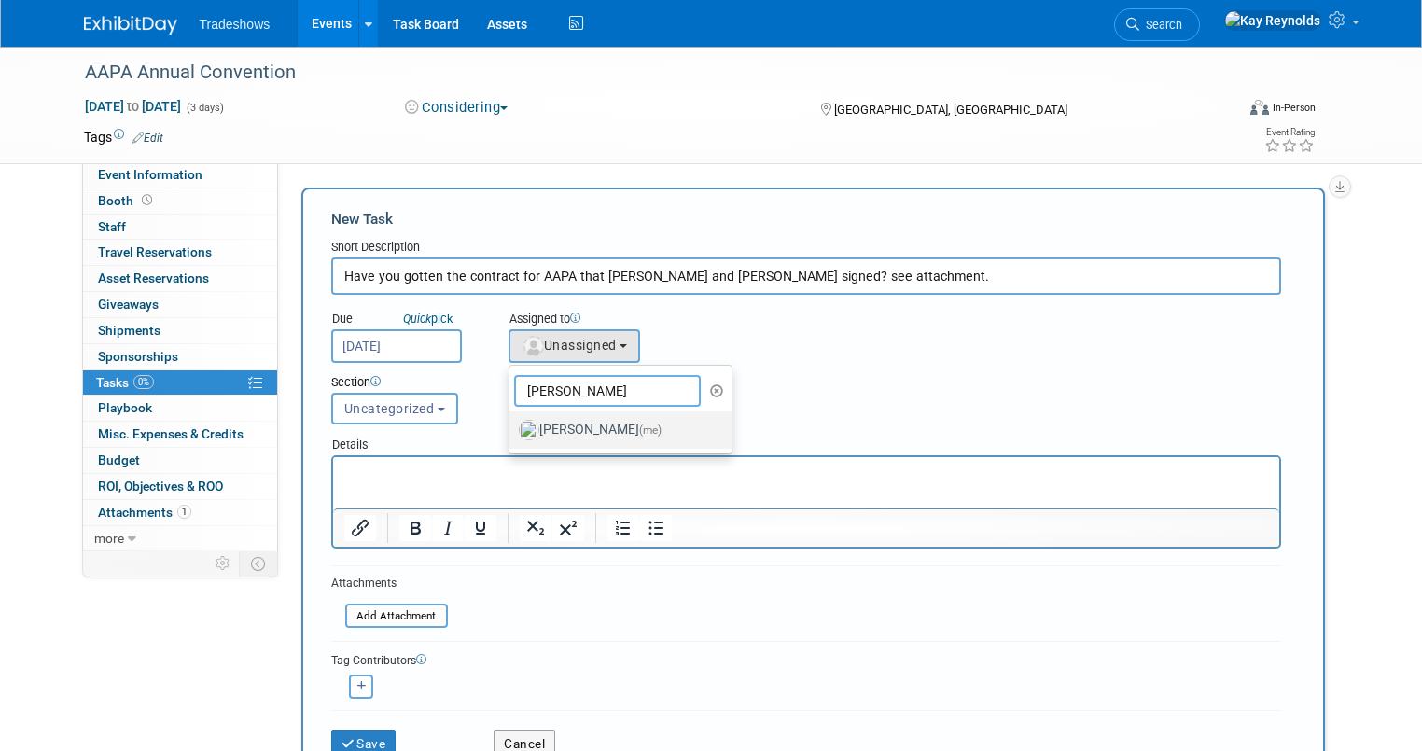
type input "[PERSON_NAME]"
click at [546, 420] on label "[PERSON_NAME] (me)" at bounding box center [616, 430] width 195 height 30
click at [512, 422] on input "[PERSON_NAME] (me)" at bounding box center [506, 428] width 12 height 12
select select "5e9256d4-eeb1-4d7e-ac69-1857632dd0f4"
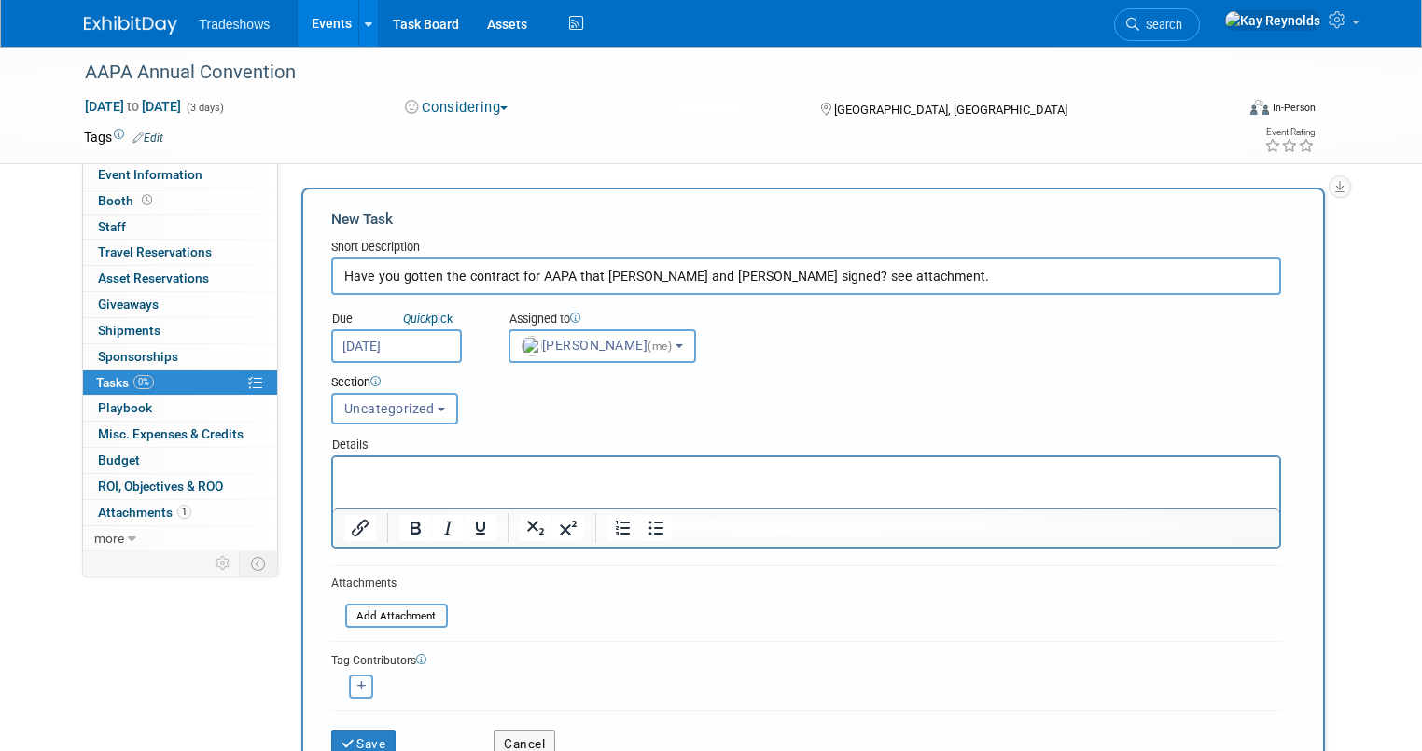
click at [357, 684] on icon "button" at bounding box center [361, 686] width 9 height 10
click at [358, 732] on input "text" at bounding box center [435, 736] width 187 height 32
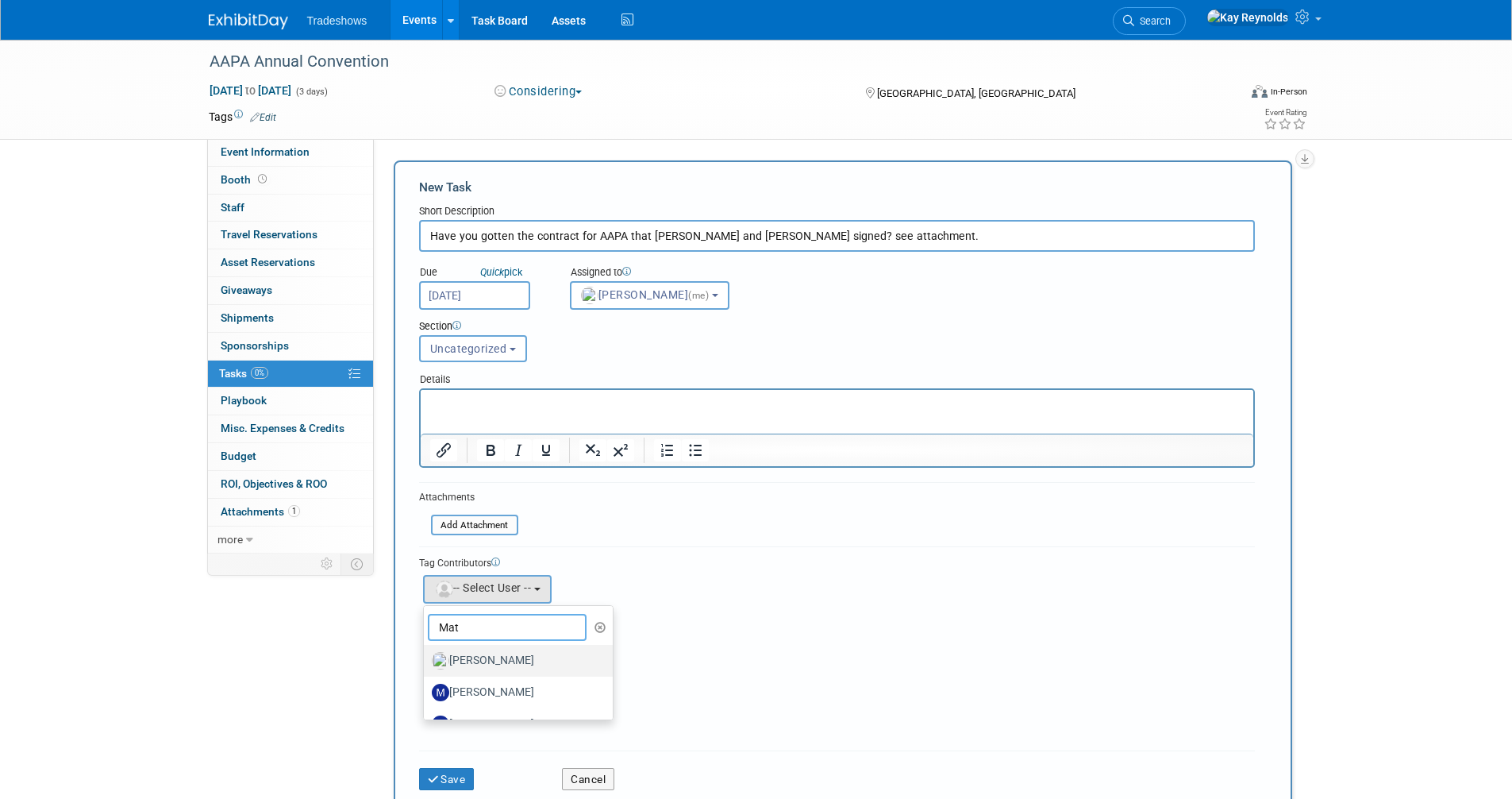
type input "Mat"
click at [454, 638] on label "[PERSON_NAME]" at bounding box center [514, 661] width 166 height 26
click at [426, 638] on input "[PERSON_NAME]" at bounding box center [421, 659] width 10 height 10
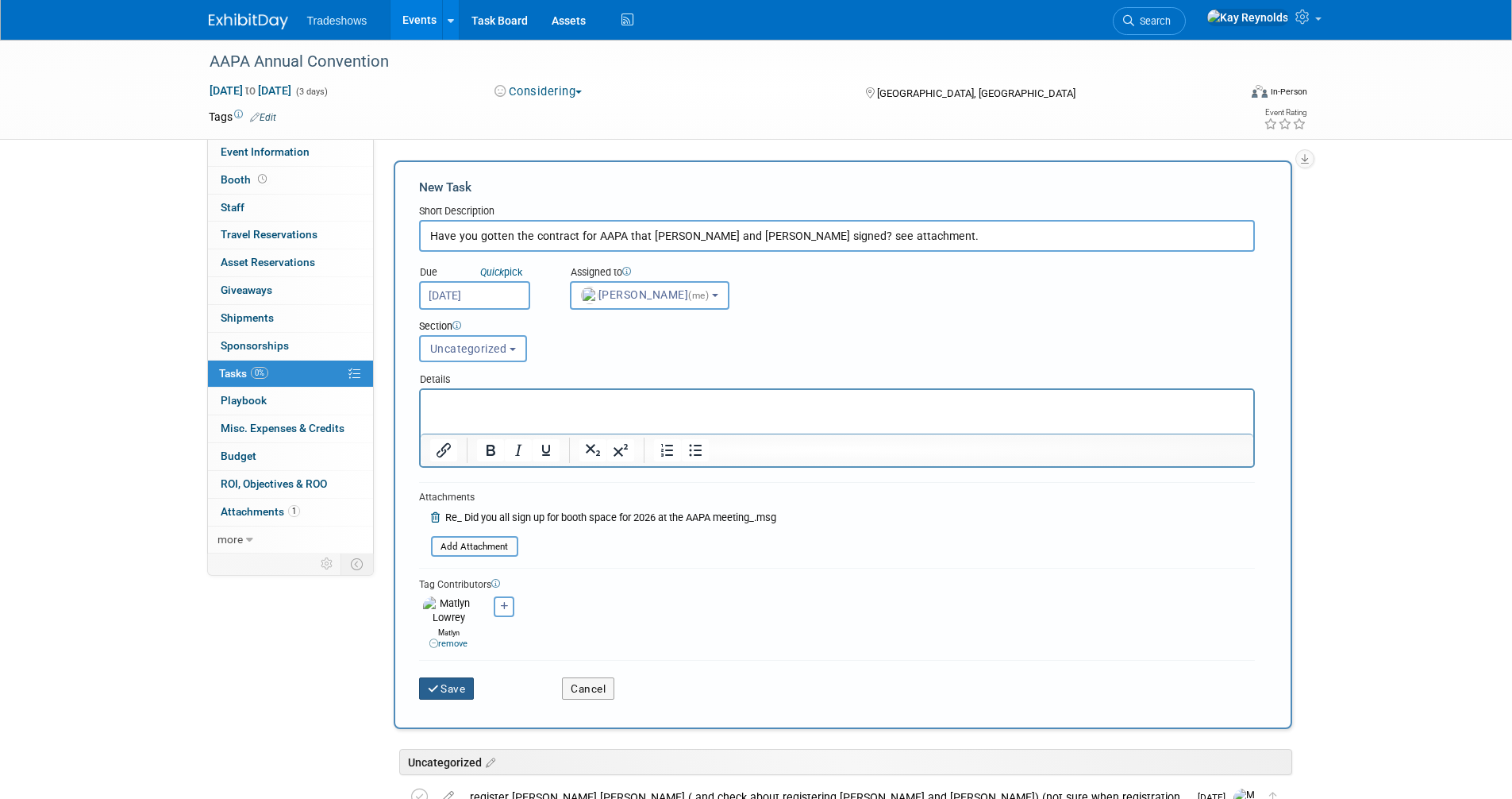
click at [446, 638] on button "Save" at bounding box center [446, 688] width 55 height 22
